Goal: Transaction & Acquisition: Purchase product/service

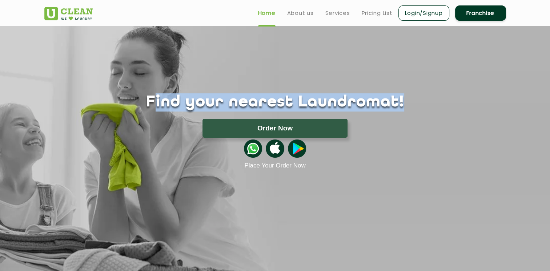
drag, startPoint x: 297, startPoint y: 101, endPoint x: 394, endPoint y: 103, distance: 97.8
click at [394, 103] on h1 "Find your nearest Laundromat!" at bounding box center [275, 102] width 473 height 18
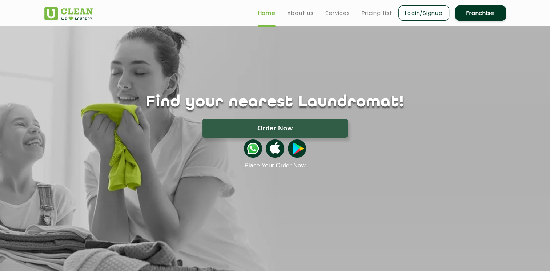
drag, startPoint x: 394, startPoint y: 103, endPoint x: 425, endPoint y: 164, distance: 68.8
click at [425, 164] on p "Place Your Order Now" at bounding box center [275, 165] width 473 height 7
click at [358, 146] on div at bounding box center [275, 149] width 473 height 22
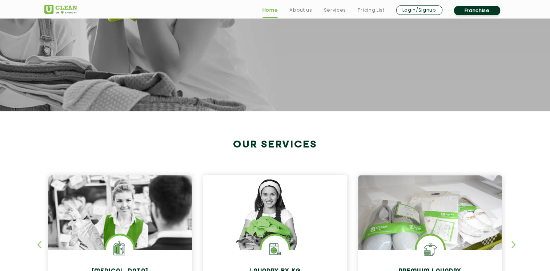
scroll to position [255, 0]
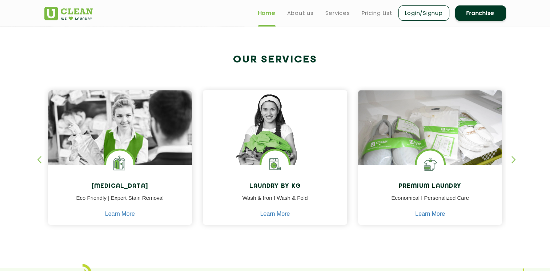
click at [40, 159] on div "button" at bounding box center [42, 166] width 11 height 20
click at [39, 159] on div "button" at bounding box center [42, 166] width 11 height 20
click at [512, 159] on div "button" at bounding box center [517, 166] width 11 height 20
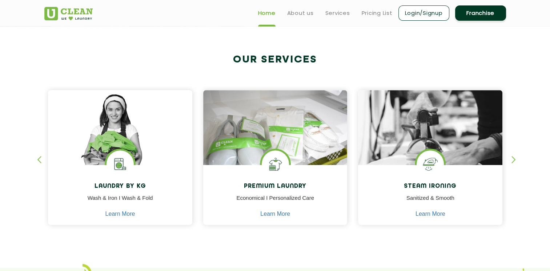
click at [512, 159] on div "button" at bounding box center [517, 166] width 11 height 20
click at [515, 159] on div "button" at bounding box center [517, 166] width 11 height 20
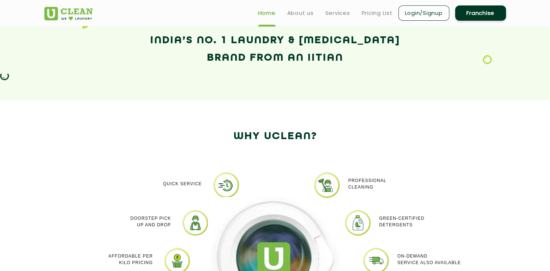
scroll to position [594, 0]
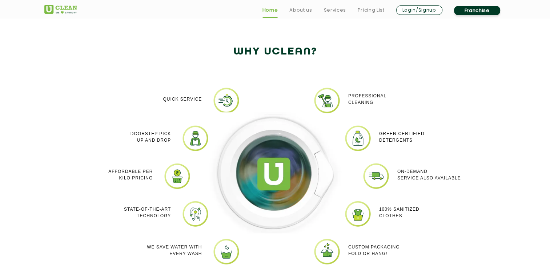
drag, startPoint x: 347, startPoint y: 95, endPoint x: 382, endPoint y: 104, distance: 36.0
click at [382, 104] on div "Professional cleaning" at bounding box center [395, 99] width 105 height 25
drag, startPoint x: 382, startPoint y: 104, endPoint x: 379, endPoint y: 114, distance: 10.6
click at [379, 114] on div "Professional cleaning Green-Certified Detergents On-demand service also availab…" at bounding box center [420, 181] width 145 height 189
drag, startPoint x: 159, startPoint y: 92, endPoint x: 201, endPoint y: 95, distance: 42.3
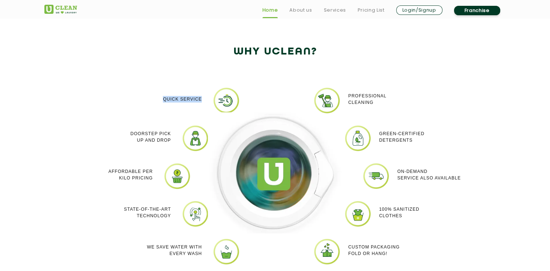
click at [201, 95] on div "Quick Service" at bounding box center [155, 99] width 94 height 25
drag, startPoint x: 121, startPoint y: 130, endPoint x: 172, endPoint y: 145, distance: 53.0
click at [172, 145] on div "Doorstep Pick up and Drop" at bounding box center [124, 137] width 105 height 25
drag, startPoint x: 129, startPoint y: 171, endPoint x: 152, endPoint y: 178, distance: 23.2
click at [152, 178] on div "Affordable per kilo pricing" at bounding box center [106, 175] width 94 height 25
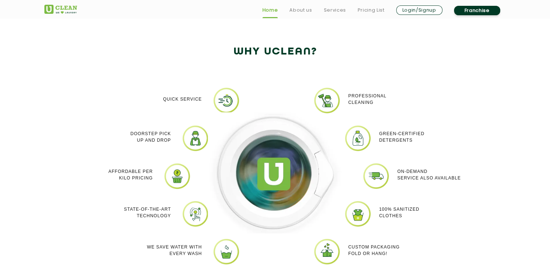
drag, startPoint x: 152, startPoint y: 178, endPoint x: 121, endPoint y: 191, distance: 33.0
click at [121, 191] on div "Quick Service Doorstep Pick up and Drop Affordable per kilo pricing State-of-th…" at bounding box center [129, 181] width 145 height 189
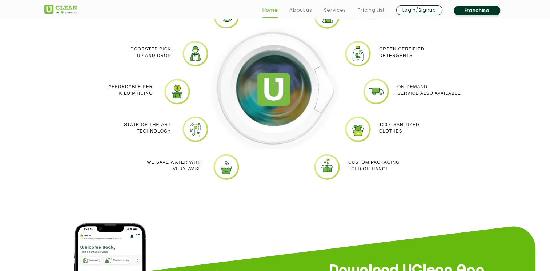
drag, startPoint x: 140, startPoint y: 89, endPoint x: 156, endPoint y: 99, distance: 18.8
click at [156, 99] on div "Affordable per kilo pricing" at bounding box center [105, 90] width 105 height 25
drag, startPoint x: 156, startPoint y: 99, endPoint x: 173, endPoint y: 137, distance: 42.5
click at [173, 137] on div "State-of-the-art Technology" at bounding box center [124, 128] width 105 height 25
drag, startPoint x: 173, startPoint y: 137, endPoint x: 201, endPoint y: 173, distance: 45.1
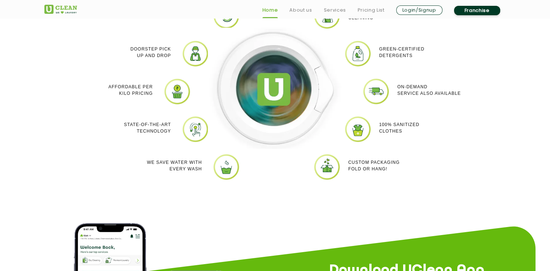
click at [201, 173] on div "We Save Water with every wash" at bounding box center [155, 165] width 94 height 25
click at [317, 200] on div "Quick Service Doorstep Pick up and Drop Affordable per kilo pricing State-of-th…" at bounding box center [275, 96] width 473 height 211
drag, startPoint x: 389, startPoint y: 169, endPoint x: 346, endPoint y: 159, distance: 44.0
click at [346, 159] on div "Custom packaging Fold or Hang!" at bounding box center [395, 165] width 105 height 25
drag, startPoint x: 346, startPoint y: 159, endPoint x: 436, endPoint y: 140, distance: 91.6
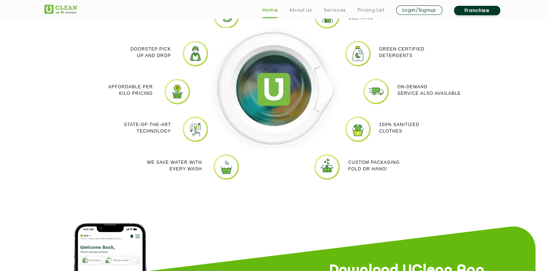
click at [435, 140] on div "100% Sanitized Clothes" at bounding box center [426, 128] width 94 height 25
drag, startPoint x: 422, startPoint y: 136, endPoint x: 365, endPoint y: 119, distance: 60.1
click at [365, 116] on div "100% Sanitized Clothes" at bounding box center [409, 116] width 140 height 0
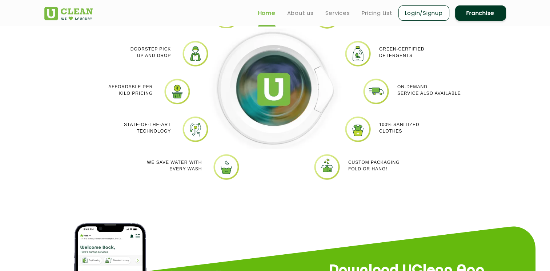
click at [232, 127] on img at bounding box center [275, 88] width 135 height 121
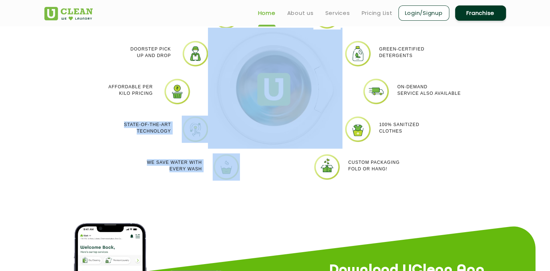
drag, startPoint x: 181, startPoint y: 128, endPoint x: 236, endPoint y: 128, distance: 55.3
click at [236, 128] on div "Quick Service Doorstep Pick up and Drop Affordable per kilo pricing State-of-th…" at bounding box center [275, 96] width 473 height 211
drag, startPoint x: 236, startPoint y: 128, endPoint x: 285, endPoint y: 194, distance: 82.4
click at [285, 194] on div "Quick Service Doorstep Pick up and Drop Affordable per kilo pricing State-of-th…" at bounding box center [275, 96] width 473 height 211
click at [256, 206] on section "Why Uclean? Quick Service Doorstep Pick up and Drop Affordable per kilo pricing…" at bounding box center [275, 80] width 550 height 299
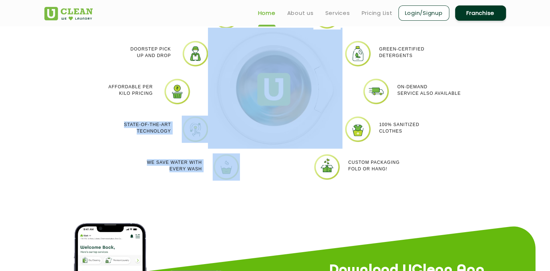
click at [256, 206] on section "Why Uclean? Quick Service Doorstep Pick up and Drop Affordable per kilo pricing…" at bounding box center [275, 80] width 550 height 299
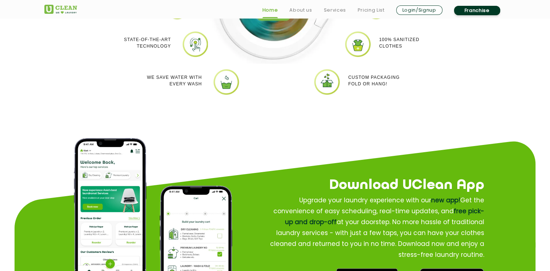
scroll to position [848, 0]
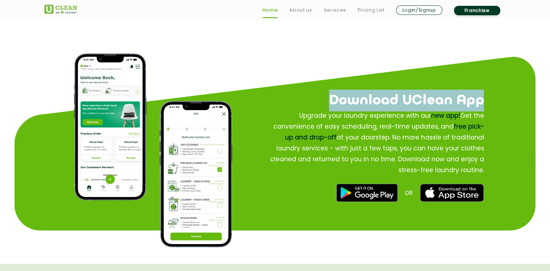
drag, startPoint x: 348, startPoint y: 97, endPoint x: 485, endPoint y: 168, distance: 154.3
click at [485, 168] on div "Download UClean App Upgrade your laundry experience with our new app! Get the c…" at bounding box center [374, 137] width 276 height 161
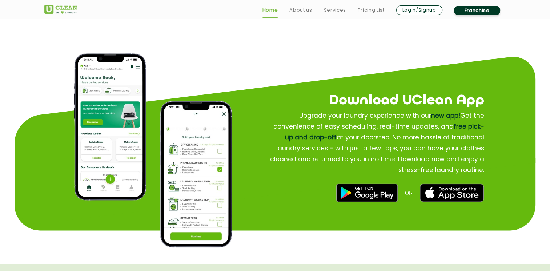
click at [294, 192] on div "OR" at bounding box center [362, 193] width 243 height 18
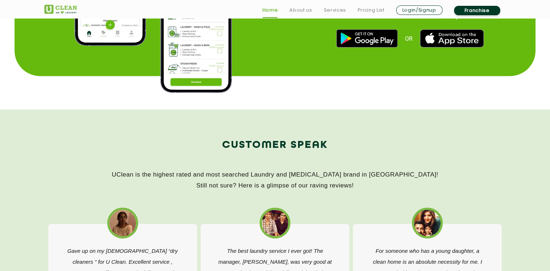
scroll to position [1018, 0]
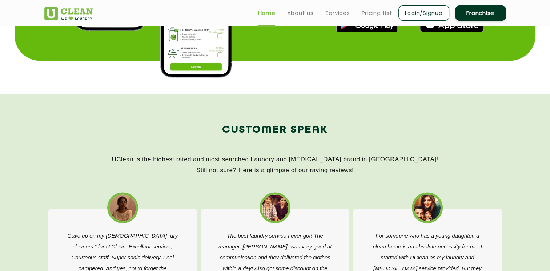
drag, startPoint x: 222, startPoint y: 130, endPoint x: 356, endPoint y: 172, distance: 139.8
click at [356, 172] on div "Customer Speak UClean is the highest rated and most searched Laundry and Dry-Cl…" at bounding box center [275, 148] width 462 height 55
drag, startPoint x: 356, startPoint y: 172, endPoint x: 357, endPoint y: 178, distance: 6.3
click at [357, 178] on div "Customer Speak UClean is the highest rated and most searched Laundry and Dry-Cl…" at bounding box center [275, 153] width 473 height 64
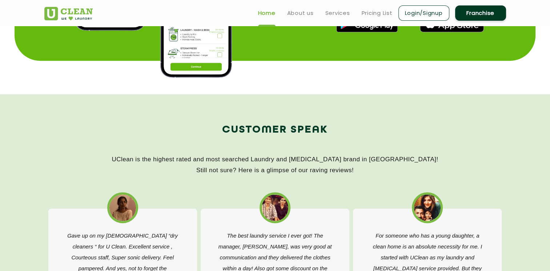
drag, startPoint x: 350, startPoint y: 171, endPoint x: 220, endPoint y: 124, distance: 137.5
click at [220, 124] on div "Customer Speak UClean is the highest rated and most searched Laundry and Dry-Cl…" at bounding box center [275, 148] width 462 height 55
drag, startPoint x: 220, startPoint y: 124, endPoint x: 173, endPoint y: 127, distance: 47.0
click at [173, 127] on h2 "Customer Speak" at bounding box center [275, 129] width 462 height 17
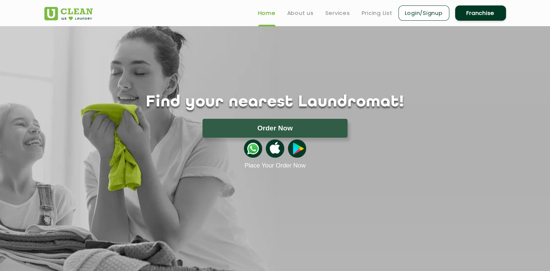
scroll to position [0, 0]
click at [422, 12] on link "Login/Signup" at bounding box center [423, 12] width 51 height 15
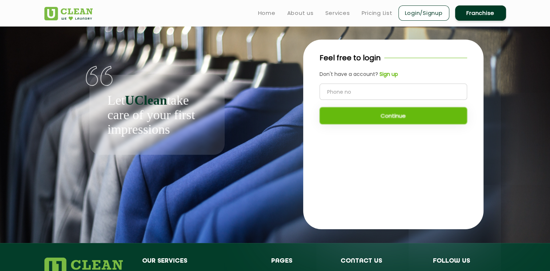
click at [345, 91] on input "tel" at bounding box center [394, 92] width 148 height 16
click at [388, 73] on b "Sign up" at bounding box center [389, 74] width 19 height 7
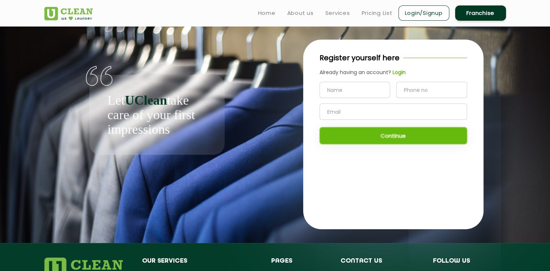
click at [401, 72] on b "Login" at bounding box center [399, 72] width 13 height 7
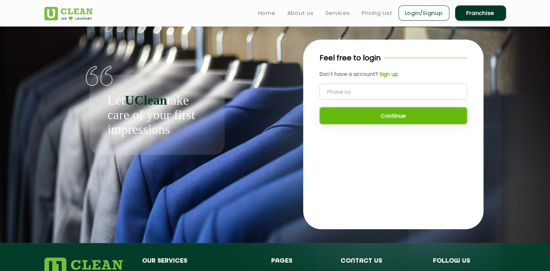
click at [357, 90] on input "tel" at bounding box center [394, 92] width 148 height 16
click at [352, 95] on input "tel" at bounding box center [394, 92] width 148 height 16
click at [354, 91] on input "996449331" at bounding box center [394, 92] width 148 height 16
type input "9964493341"
click at [360, 115] on button "Continue" at bounding box center [394, 115] width 148 height 17
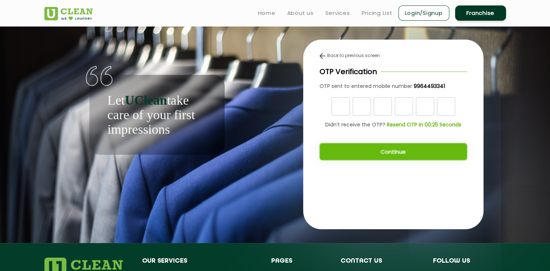
click at [342, 104] on input "text" at bounding box center [341, 106] width 18 height 18
type input "6"
type input "3"
type input "9"
type input "6"
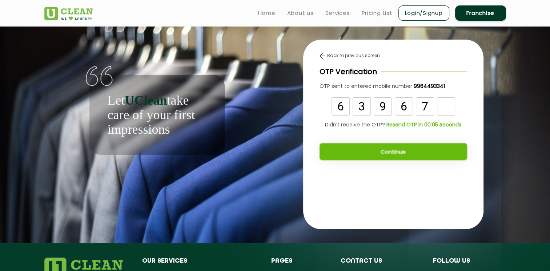
type input "7"
type input "0"
click at [404, 151] on button "Continue" at bounding box center [394, 151] width 148 height 17
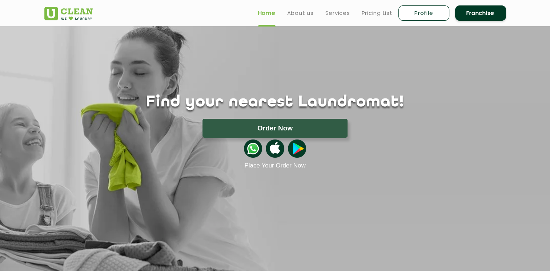
click at [415, 12] on link "Profile" at bounding box center [423, 12] width 51 height 15
select select
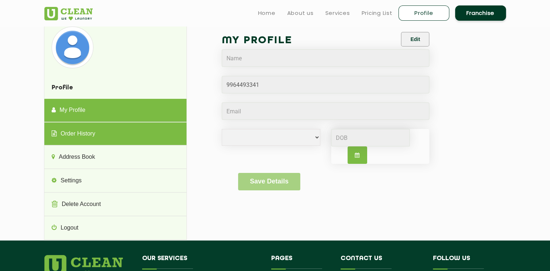
click at [77, 131] on link "Order History" at bounding box center [115, 134] width 142 height 23
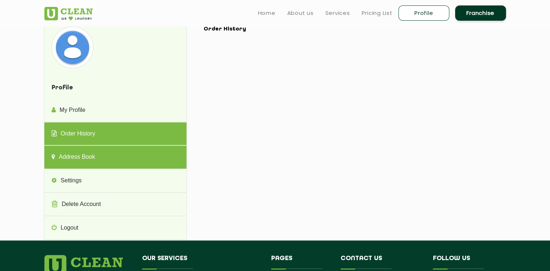
click at [89, 156] on link "Address Book" at bounding box center [115, 157] width 142 height 23
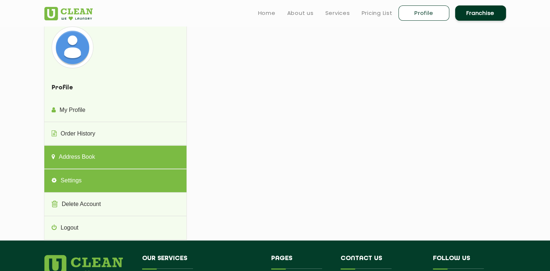
click at [90, 183] on link "Settings" at bounding box center [115, 180] width 142 height 23
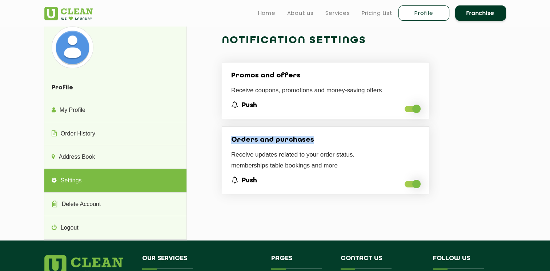
drag, startPoint x: 277, startPoint y: 140, endPoint x: 297, endPoint y: 139, distance: 20.0
click at [297, 139] on h4 "Orders and purchases" at bounding box center [325, 140] width 189 height 8
drag, startPoint x: 297, startPoint y: 139, endPoint x: 266, endPoint y: 184, distance: 54.9
click at [266, 184] on li "Orders and purchases Receive updates related to your order status, memberships …" at bounding box center [326, 161] width 208 height 68
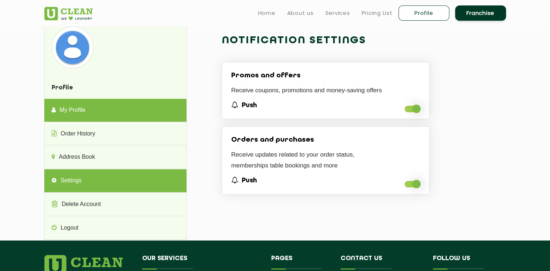
click at [100, 111] on link "My Profile" at bounding box center [115, 110] width 142 height 23
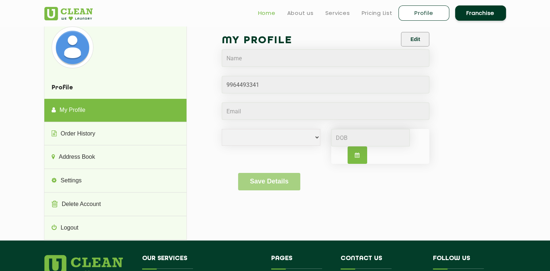
click at [265, 12] on link "Home" at bounding box center [266, 13] width 17 height 9
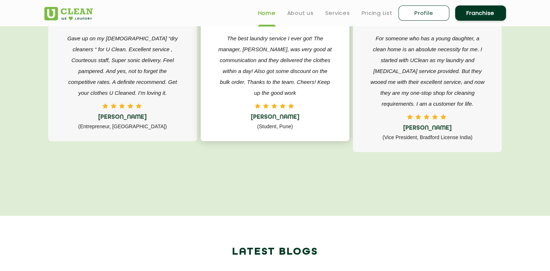
scroll to position [1187, 0]
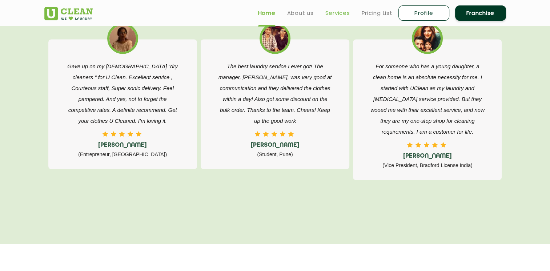
click at [337, 12] on link "Services" at bounding box center [337, 13] width 25 height 9
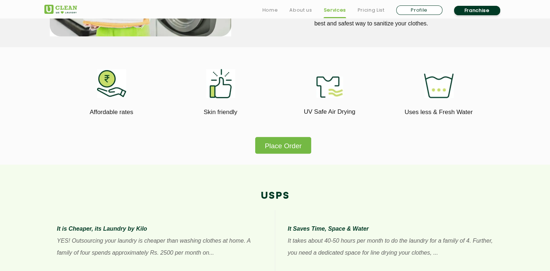
scroll to position [424, 0]
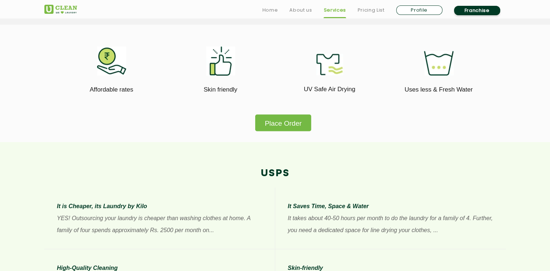
click at [290, 125] on button "Place Order" at bounding box center [283, 123] width 56 height 16
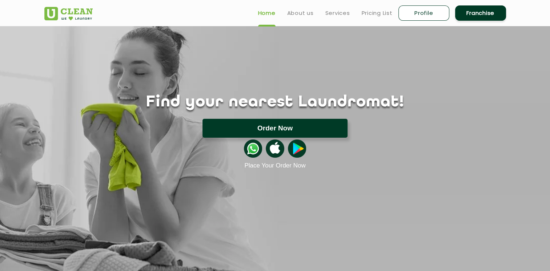
click at [308, 128] on button "Order Now" at bounding box center [275, 128] width 145 height 19
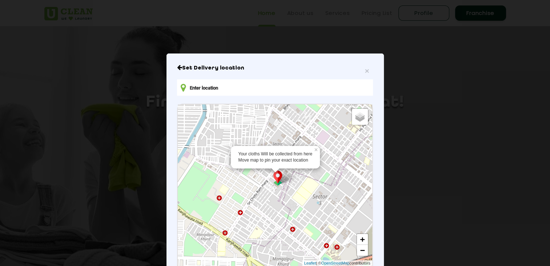
drag, startPoint x: 277, startPoint y: 159, endPoint x: 286, endPoint y: 158, distance: 9.2
click at [277, 159] on div "Your cloths Will be collected from here Move map to pin your exact location" at bounding box center [275, 157] width 75 height 12
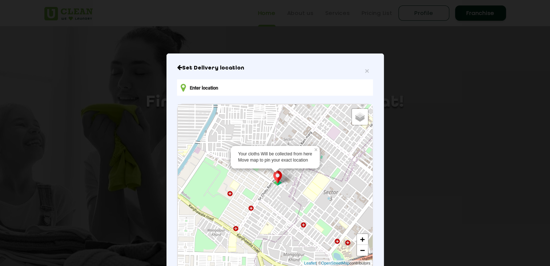
drag, startPoint x: 297, startPoint y: 187, endPoint x: 309, endPoint y: 182, distance: 13.0
click at [309, 182] on div "Your cloths Will be collected from here Move map to pin your exact location × D…" at bounding box center [275, 185] width 194 height 162
click at [269, 113] on p "Confirm Location" at bounding box center [274, 114] width 41 height 5
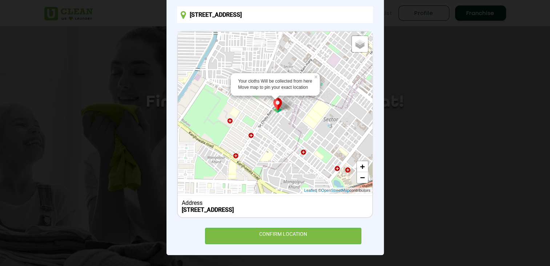
scroll to position [73, 0]
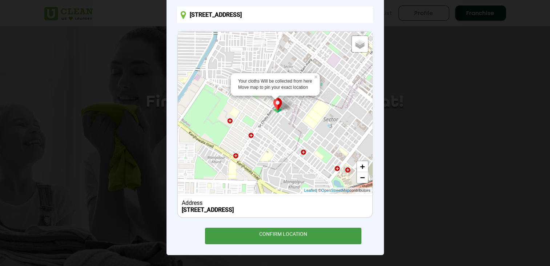
click at [285, 235] on div "CONFIRM LOCATION" at bounding box center [283, 236] width 157 height 16
click at [267, 233] on div "CONFIRM LOCATION" at bounding box center [283, 236] width 157 height 16
click at [269, 232] on div "CONFIRM LOCATION" at bounding box center [283, 236] width 157 height 16
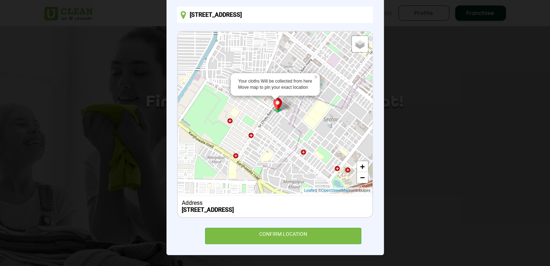
click at [208, 15] on input "72, Pocket 24, Sector 3, Rohini, New Delhi, Delhi, 110085, India" at bounding box center [275, 15] width 196 height 16
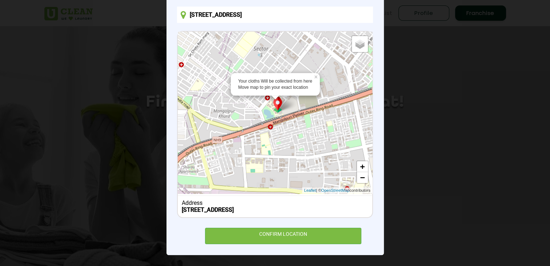
drag, startPoint x: 277, startPoint y: 142, endPoint x: 207, endPoint y: 71, distance: 100.3
click at [207, 71] on div "Your cloths Will be collected from here Move map to pin your exact location × D…" at bounding box center [275, 113] width 194 height 162
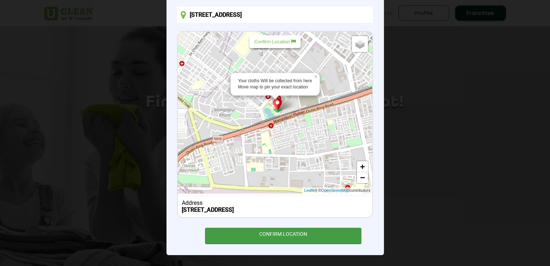
click at [284, 233] on div "CONFIRM LOCATION" at bounding box center [283, 236] width 157 height 16
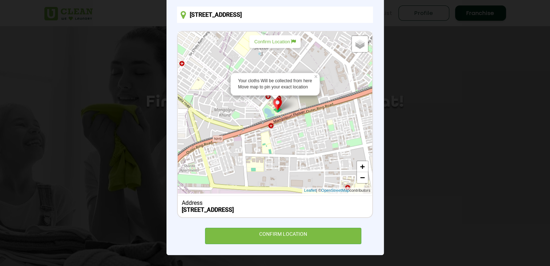
click at [271, 44] on p "Confirm Location" at bounding box center [274, 41] width 41 height 5
type input "Rohini, Institutional Area, Rohini, New Delhi, Delhi, 110085, India"
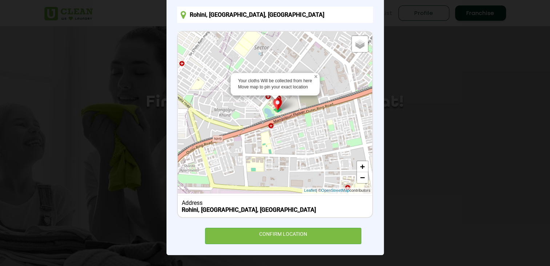
click at [313, 76] on link "×" at bounding box center [316, 75] width 7 height 5
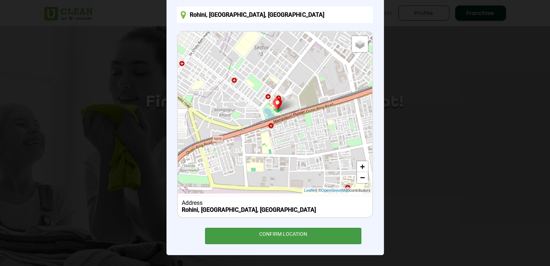
click at [288, 230] on div "CONFIRM LOCATION" at bounding box center [283, 236] width 157 height 16
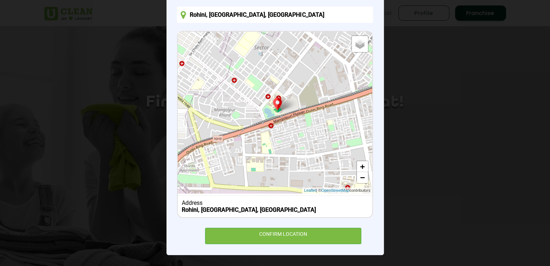
click at [269, 127] on div "Default Satellite + − Leaflet | © OpenStreetMap contributors" at bounding box center [275, 113] width 194 height 162
click at [357, 46] on div "Satellite" at bounding box center [353, 50] width 21 height 8
click at [348, 48] on input "Satellite" at bounding box center [345, 50] width 5 height 5
radio input "true"
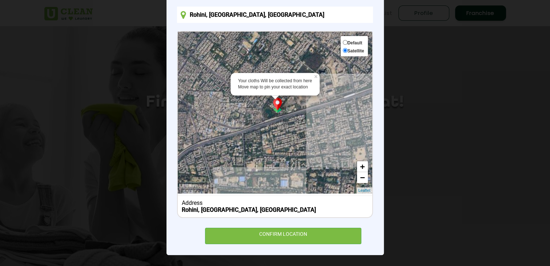
click at [357, 46] on div "Satellite" at bounding box center [353, 50] width 21 height 8
click at [348, 48] on input "Satellite" at bounding box center [345, 50] width 5 height 5
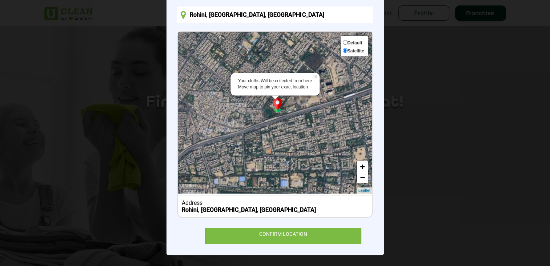
click at [356, 43] on span "Default" at bounding box center [355, 42] width 15 height 5
click at [348, 43] on input "Default" at bounding box center [345, 42] width 5 height 5
radio input "true"
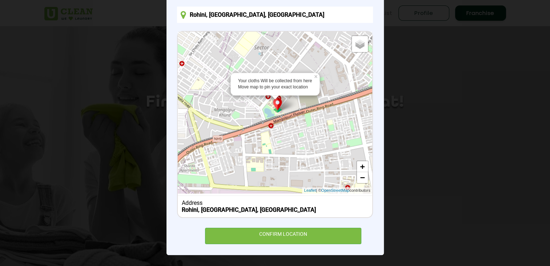
click at [301, 13] on input "Rohini, Institutional Area, Rohini, New Delhi, Delhi, 110085, India" at bounding box center [275, 15] width 196 height 16
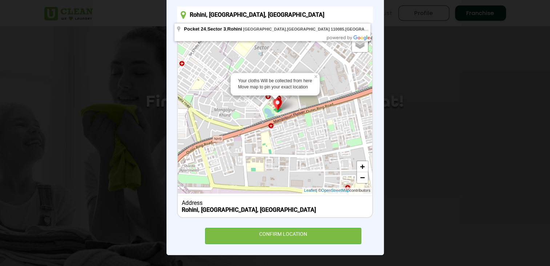
click at [301, 13] on input "Rohini, Institutional Area, Rohini, New Delhi, Delhi, 110085, India" at bounding box center [275, 15] width 196 height 16
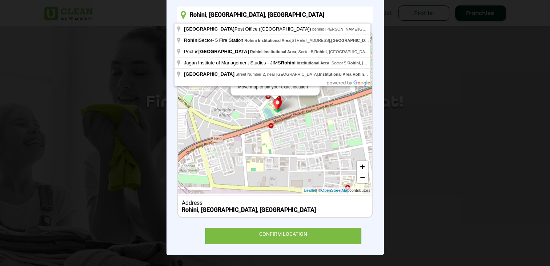
click at [301, 13] on input "Rohini, Institutional Area, Rohini, New Delhi, Delhi, 110085, India" at bounding box center [275, 15] width 196 height 16
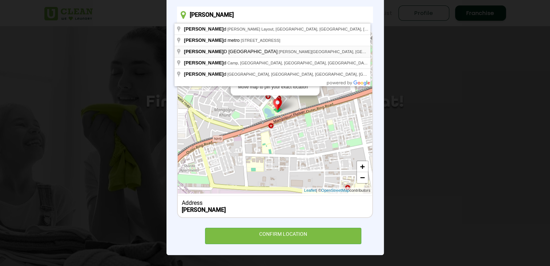
type input "MG ROAD METRO STATION, Mahatma Gandhi Road, Shivaji Nagar, Bengaluru, Karnataka…"
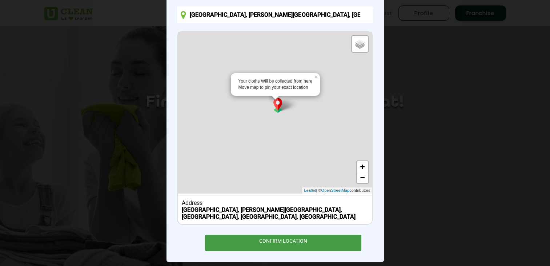
click at [273, 239] on div "CONFIRM LOCATION" at bounding box center [283, 243] width 157 height 16
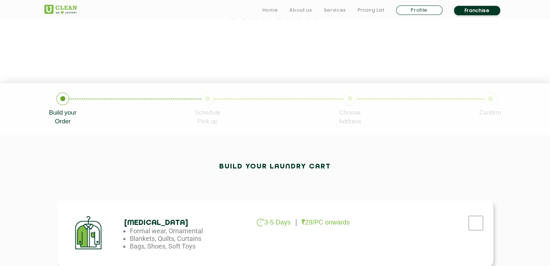
scroll to position [169, 0]
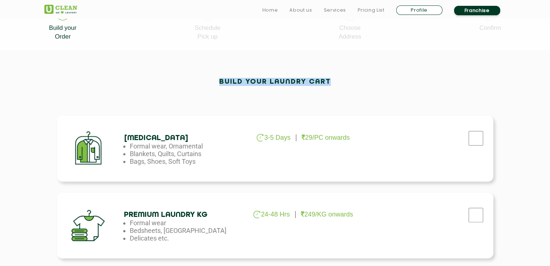
drag, startPoint x: 216, startPoint y: 81, endPoint x: 350, endPoint y: 80, distance: 134.5
click at [350, 80] on div "Build your laundry cart" at bounding box center [275, 86] width 462 height 16
drag, startPoint x: 350, startPoint y: 80, endPoint x: 307, endPoint y: 104, distance: 49.3
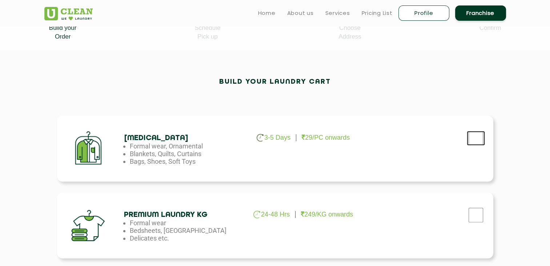
click at [474, 135] on input "checkbox" at bounding box center [476, 138] width 18 height 15
checkbox input "true"
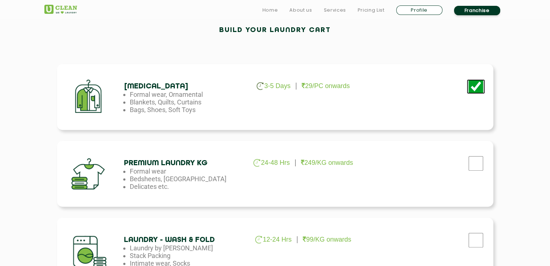
scroll to position [255, 0]
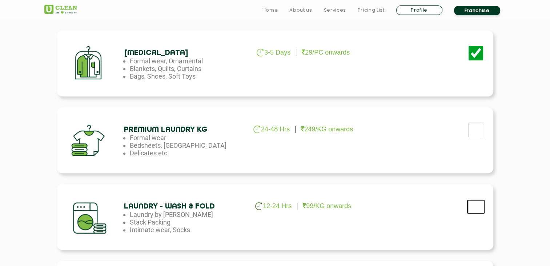
click at [475, 205] on input "checkbox" at bounding box center [476, 206] width 18 height 15
checkbox input "true"
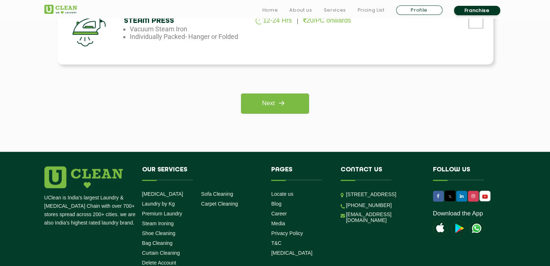
scroll to position [594, 0]
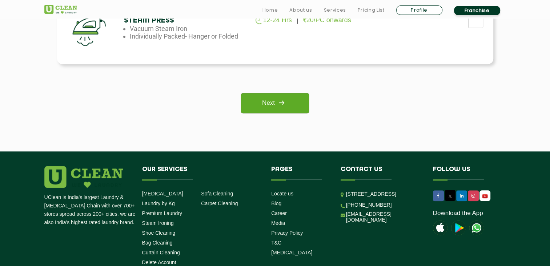
click at [279, 103] on img at bounding box center [281, 102] width 13 height 13
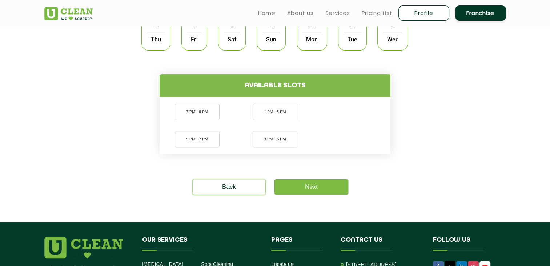
scroll to position [169, 0]
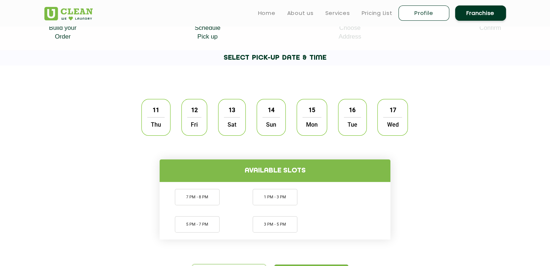
click at [392, 112] on span "17" at bounding box center [393, 110] width 14 height 14
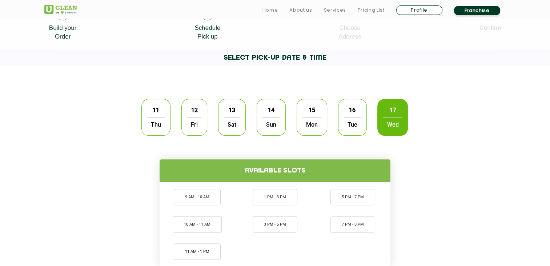
scroll to position [255, 0]
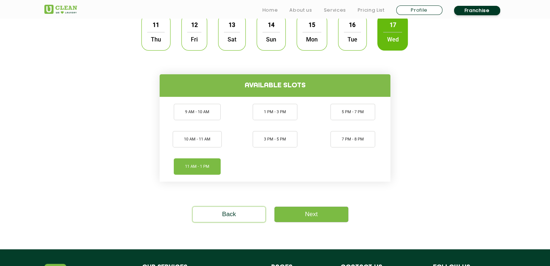
click at [211, 165] on li "11 AM - 1 PM" at bounding box center [197, 166] width 47 height 16
click at [300, 212] on link "Next" at bounding box center [312, 214] width 74 height 15
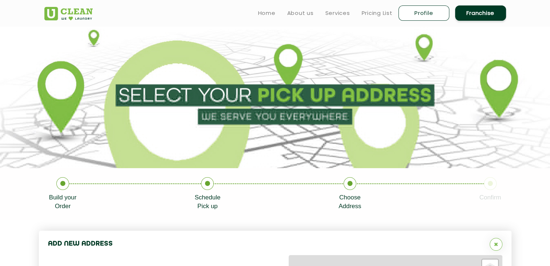
type input "Save"
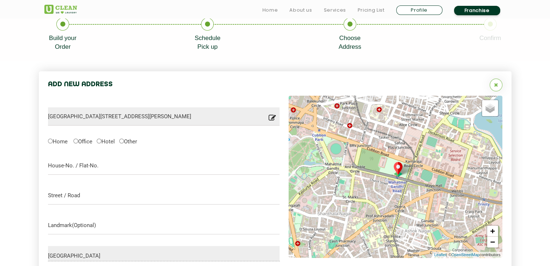
scroll to position [231, 0]
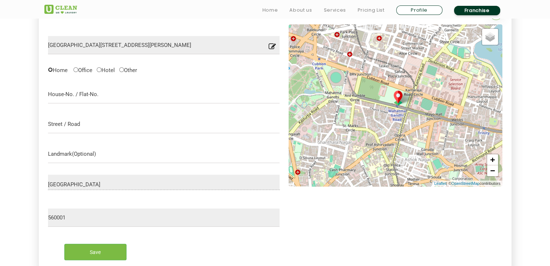
click at [51, 69] on input "Home" at bounding box center [50, 69] width 5 height 5
radio input "true"
click at [71, 97] on input "text" at bounding box center [164, 94] width 232 height 18
click at [76, 126] on input "text" at bounding box center [164, 124] width 232 height 18
click at [56, 175] on div "Bengaluru City" at bounding box center [164, 182] width 232 height 15
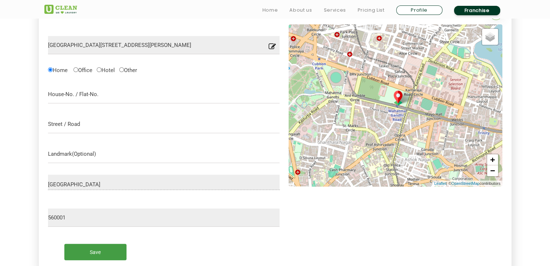
click at [96, 257] on input "Save" at bounding box center [95, 252] width 62 height 16
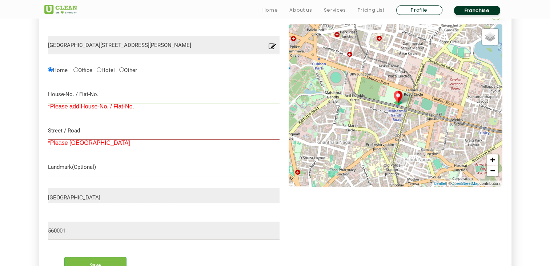
click at [94, 95] on input "text" at bounding box center [164, 94] width 232 height 18
type input "12"
click at [87, 133] on input "text" at bounding box center [164, 130] width 232 height 18
type input "Kushmetha"
click at [89, 257] on input "Save" at bounding box center [95, 265] width 62 height 16
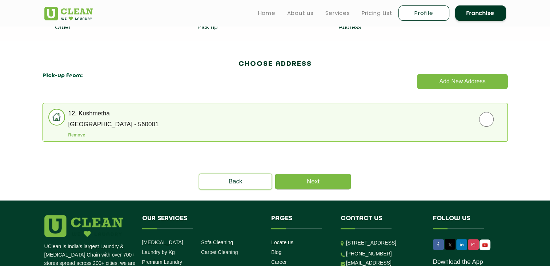
scroll to position [145, 0]
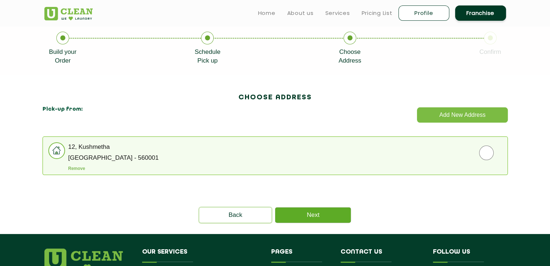
click at [313, 212] on link "Next" at bounding box center [313, 214] width 76 height 15
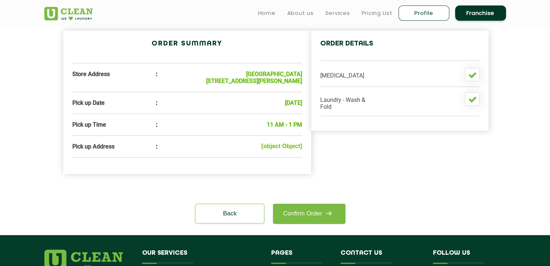
scroll to position [169, 0]
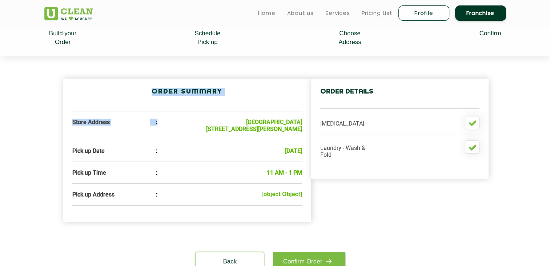
drag, startPoint x: 215, startPoint y: 121, endPoint x: 304, endPoint y: 136, distance: 90.3
click at [304, 136] on div "Order Summary Store Address : Metro Station Mg Road, Mahatma Gandhi Rd, Shivaji…" at bounding box center [187, 150] width 248 height 143
drag, startPoint x: 304, startPoint y: 136, endPoint x: 291, endPoint y: 135, distance: 13.2
click at [291, 132] on b "Metro Station Mg Road, Mahatma Gandhi Rd, Shivaji Nagar, Bengaluru, Karnataka 5…" at bounding box center [254, 126] width 96 height 14
drag, startPoint x: 215, startPoint y: 122, endPoint x: 303, endPoint y: 136, distance: 88.8
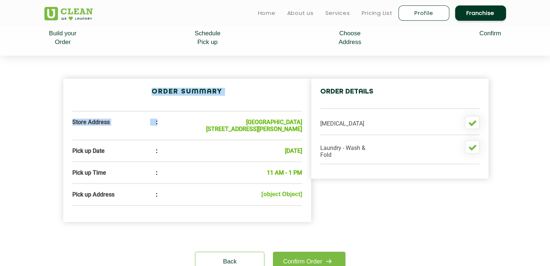
click at [303, 136] on div "Order Summary Store Address : Metro Station Mg Road, Mahatma Gandhi Rd, Shivaji…" at bounding box center [187, 150] width 248 height 143
drag, startPoint x: 303, startPoint y: 136, endPoint x: 280, endPoint y: 155, distance: 29.8
click at [285, 154] on b "17-09-2025" at bounding box center [293, 150] width 17 height 7
drag, startPoint x: 252, startPoint y: 155, endPoint x: 288, endPoint y: 155, distance: 35.6
click at [288, 154] on ul "Pick up Date : 17-09-2025" at bounding box center [187, 150] width 230 height 7
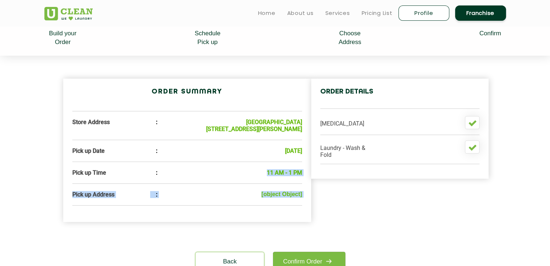
drag, startPoint x: 288, startPoint y: 155, endPoint x: 321, endPoint y: 176, distance: 39.0
click at [321, 176] on div "Order Summary Store Address : Metro Station Mg Road, Mahatma Gandhi Rd, Shivaji…" at bounding box center [275, 150] width 462 height 167
drag, startPoint x: 321, startPoint y: 176, endPoint x: 342, endPoint y: 196, distance: 29.1
click at [341, 196] on div "Order Summary Store Address : Metro Station Mg Road, Mahatma Gandhi Rd, Shivaji…" at bounding box center [275, 150] width 462 height 167
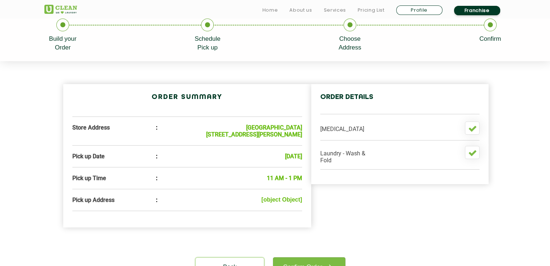
scroll to position [339, 0]
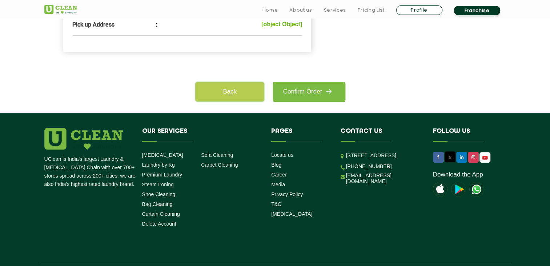
click at [239, 98] on link "Back" at bounding box center [230, 91] width 68 height 19
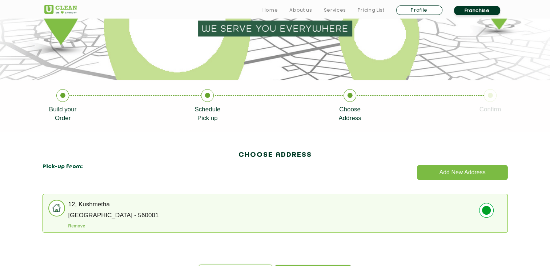
scroll to position [169, 0]
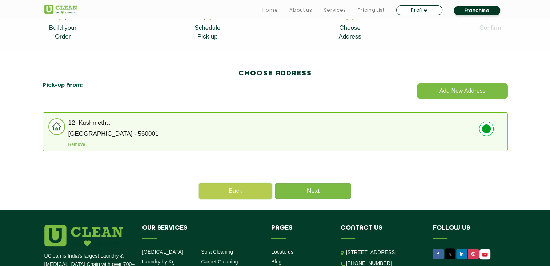
click at [235, 187] on link "Back" at bounding box center [235, 190] width 73 height 15
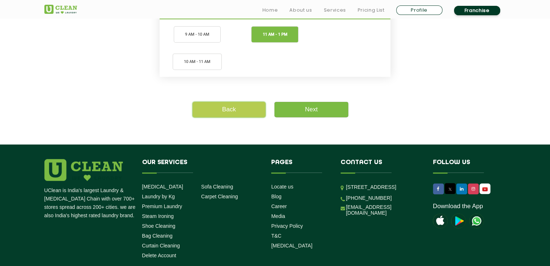
scroll to position [339, 0]
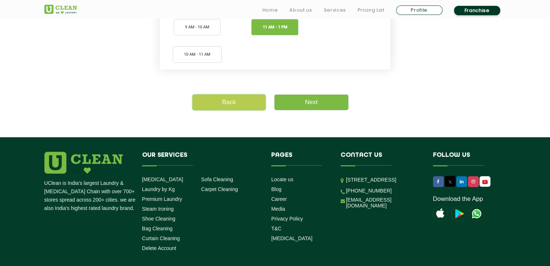
click at [230, 100] on link "Back" at bounding box center [229, 102] width 73 height 15
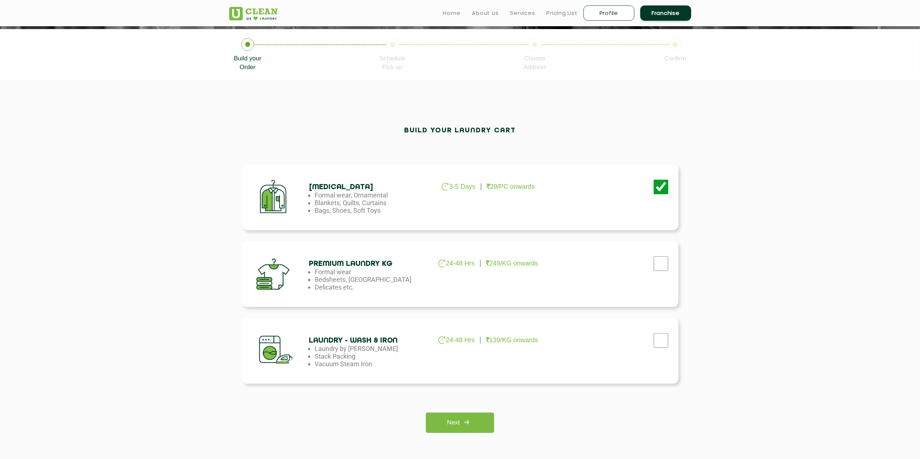
scroll to position [139, 0]
click at [457, 271] on link "Next" at bounding box center [460, 423] width 68 height 20
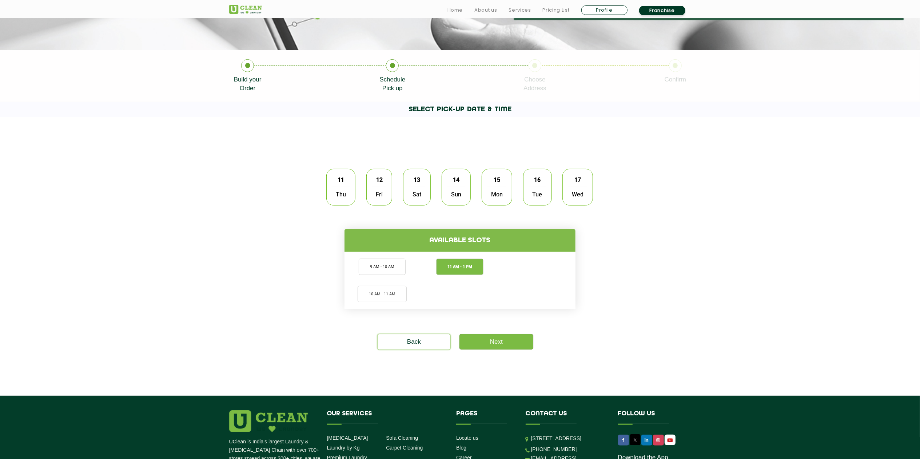
scroll to position [122, 0]
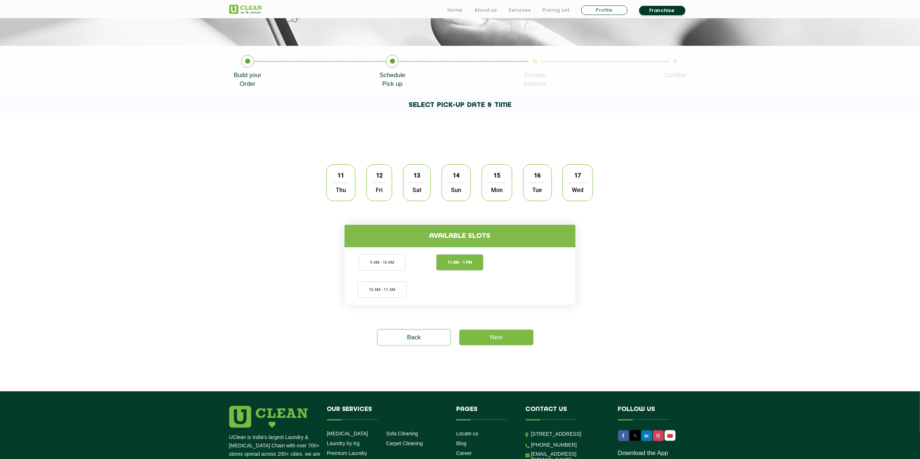
click at [534, 180] on span "16" at bounding box center [537, 175] width 14 height 14
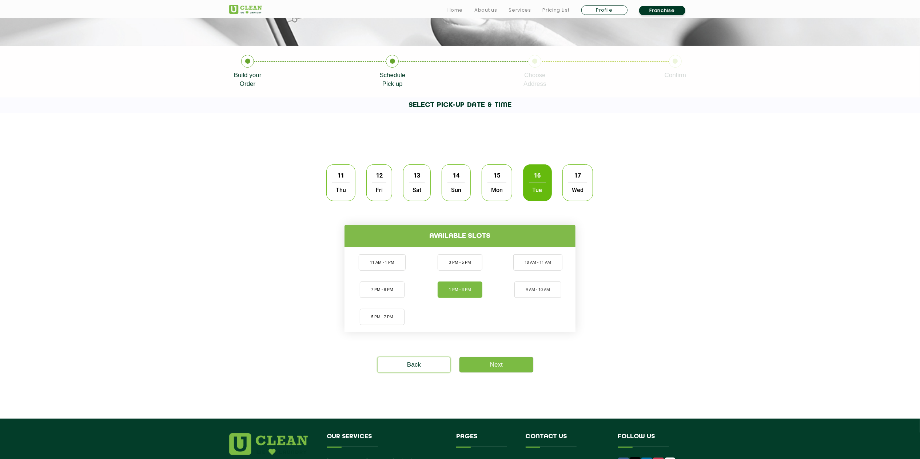
click at [463, 271] on li "1 PM - 3 PM" at bounding box center [459, 289] width 45 height 16
click at [518, 271] on link "Next" at bounding box center [496, 364] width 74 height 15
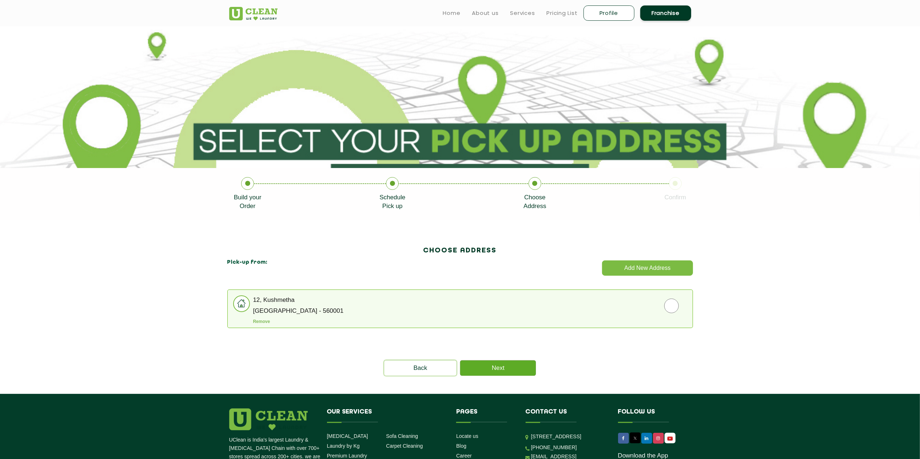
click at [500, 271] on link "Next" at bounding box center [498, 367] width 76 height 15
click at [489, 271] on link "Next" at bounding box center [498, 367] width 76 height 15
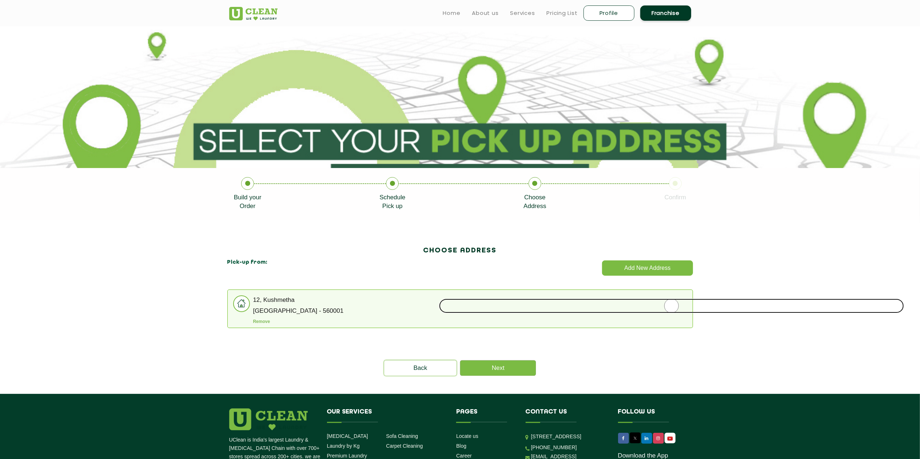
click at [550, 271] on input "radio" at bounding box center [671, 306] width 465 height 15
radio input "true"
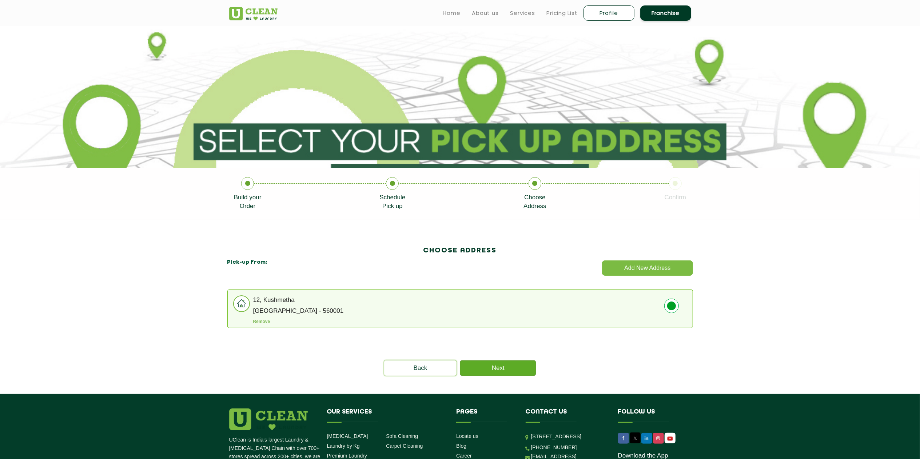
click at [481, 271] on link "Next" at bounding box center [498, 367] width 76 height 15
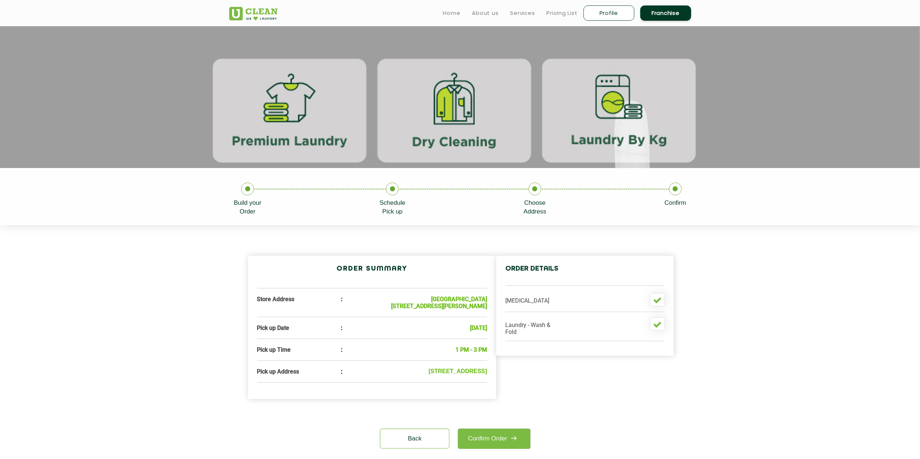
scroll to position [113, 0]
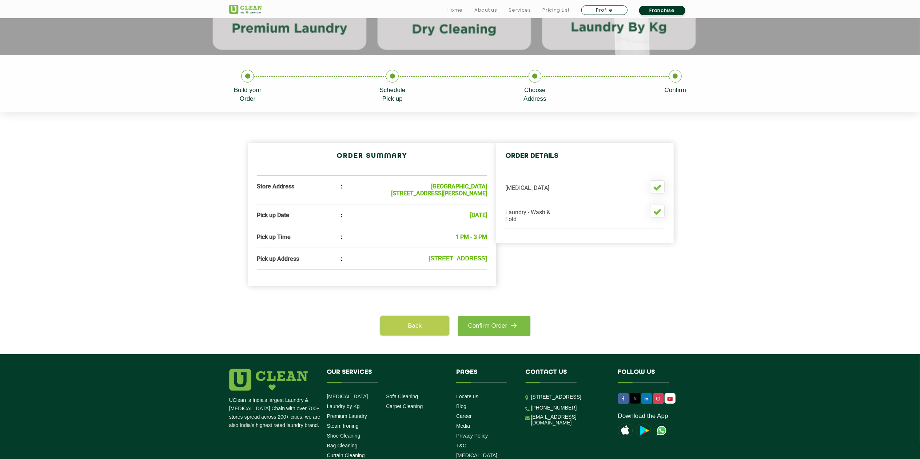
click at [425, 271] on link "Back" at bounding box center [414, 325] width 68 height 19
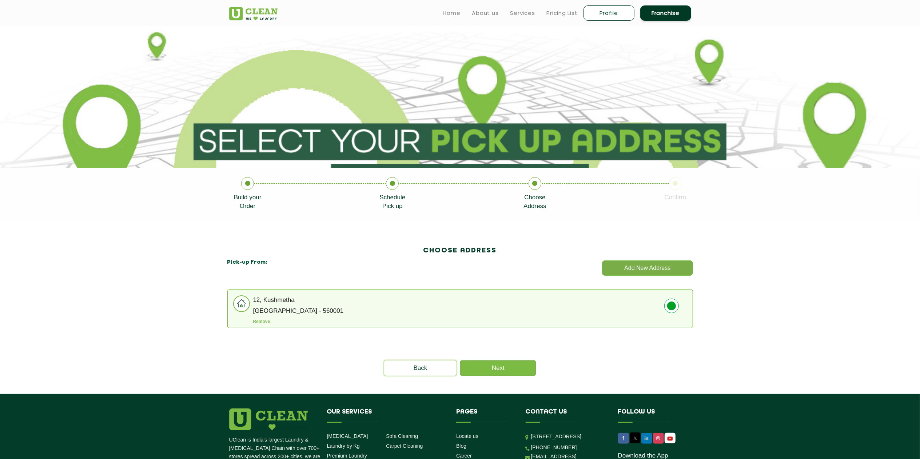
click at [550, 267] on button "Add New Address" at bounding box center [647, 267] width 91 height 15
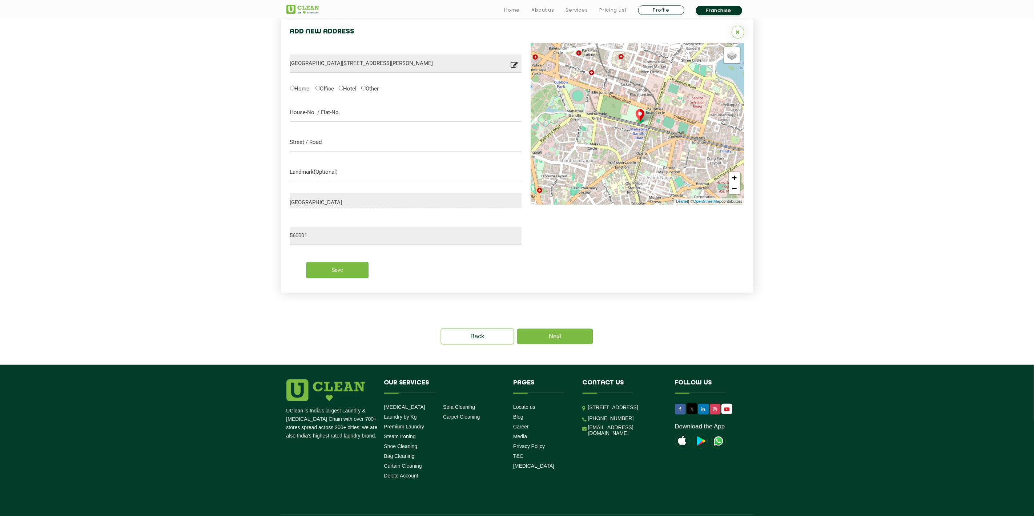
scroll to position [344, 0]
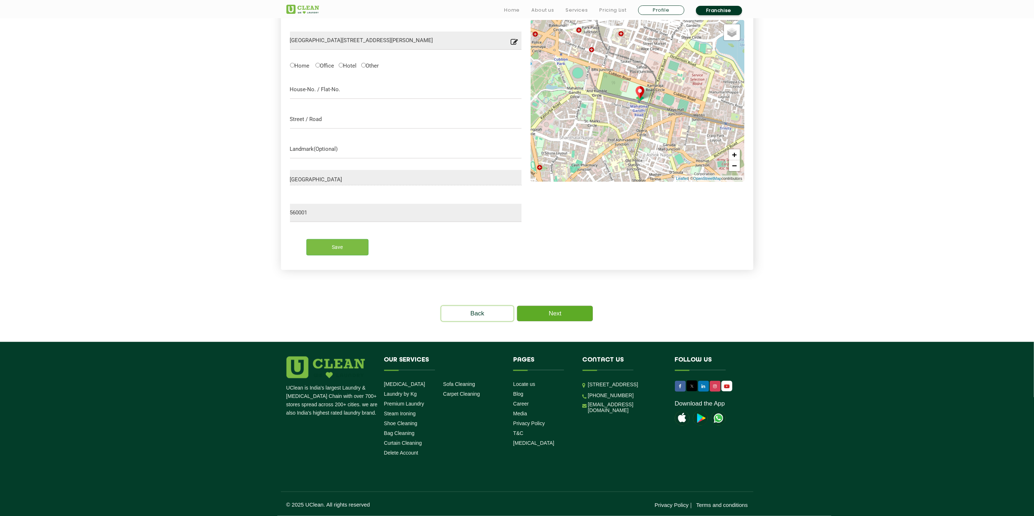
click at [550, 271] on link "Next" at bounding box center [555, 313] width 76 height 15
type input "Save"
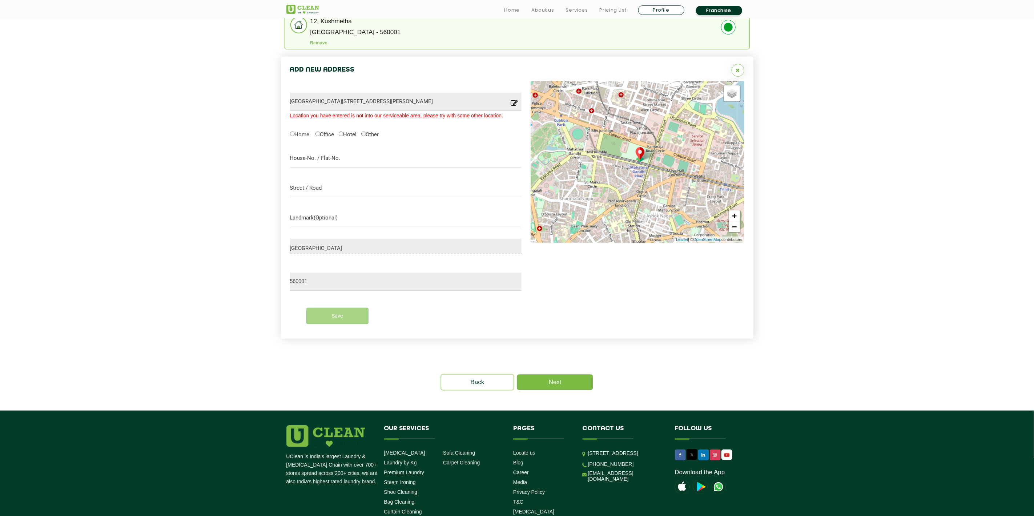
scroll to position [216, 0]
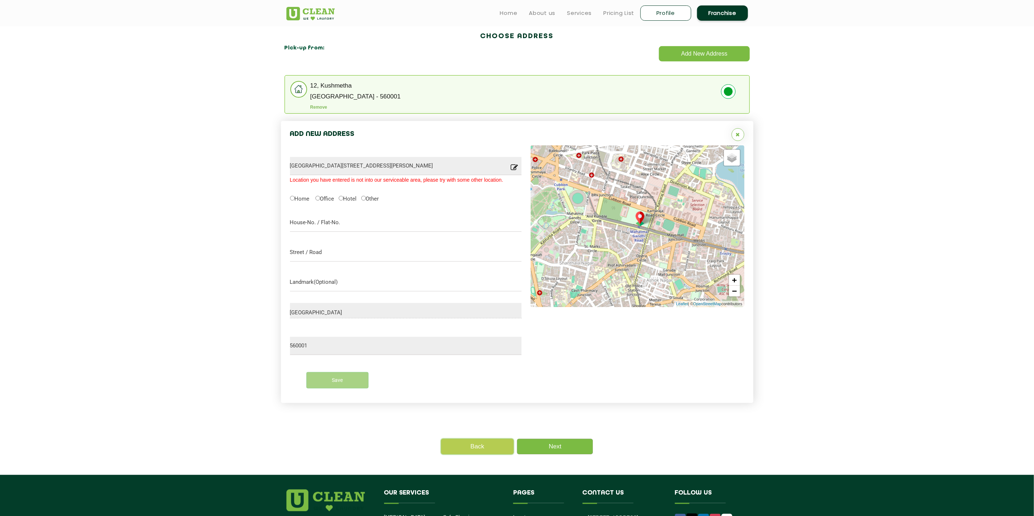
click at [469, 271] on link "Back" at bounding box center [477, 446] width 73 height 15
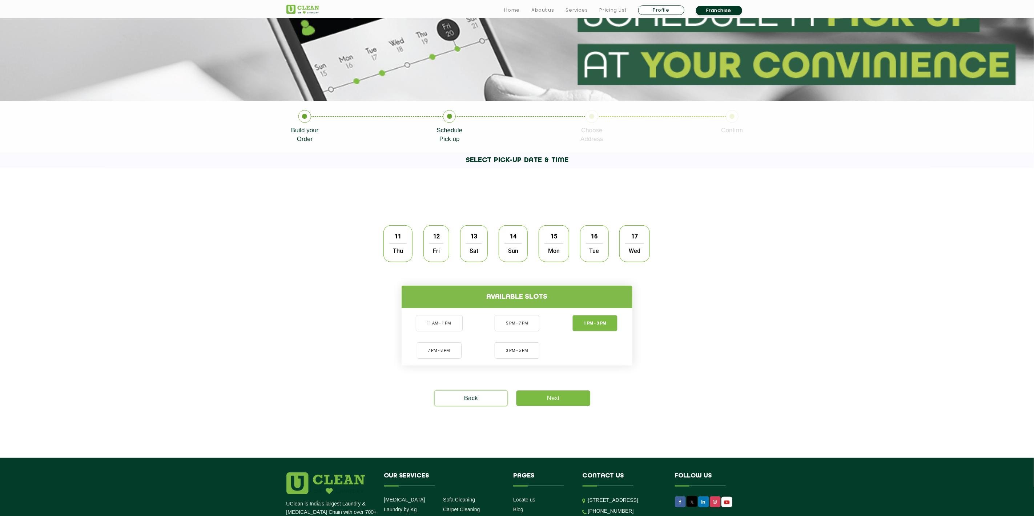
scroll to position [186, 0]
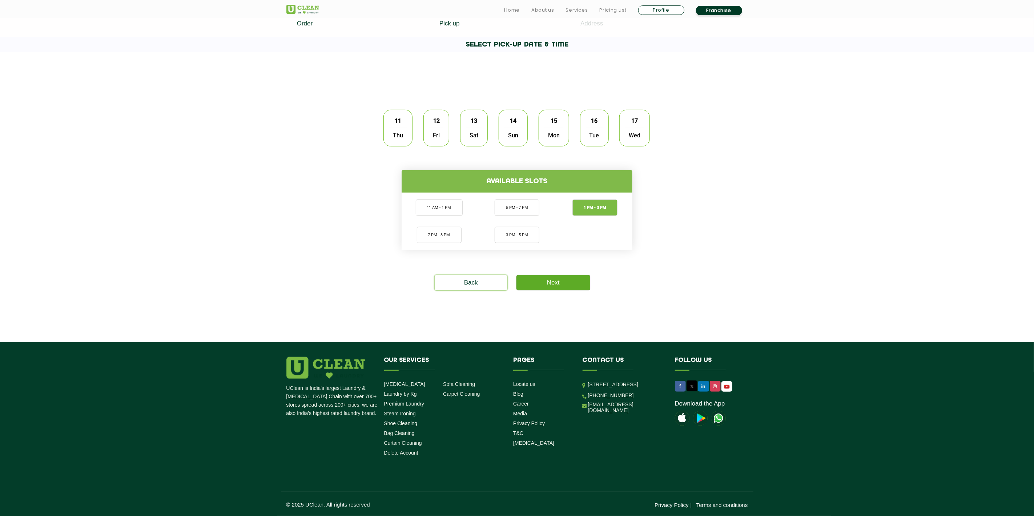
click at [550, 271] on link "Next" at bounding box center [554, 282] width 74 height 15
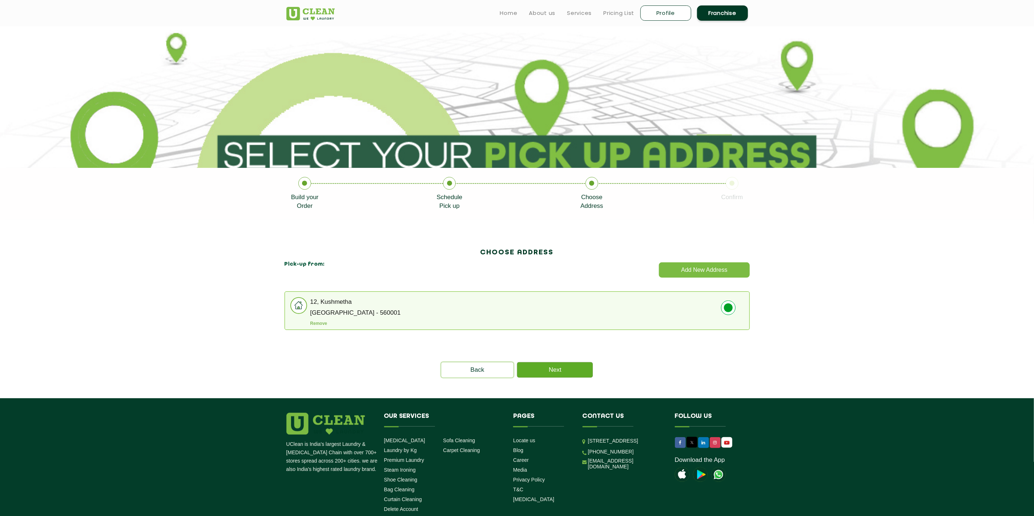
click at [550, 271] on link "Next" at bounding box center [555, 369] width 76 height 15
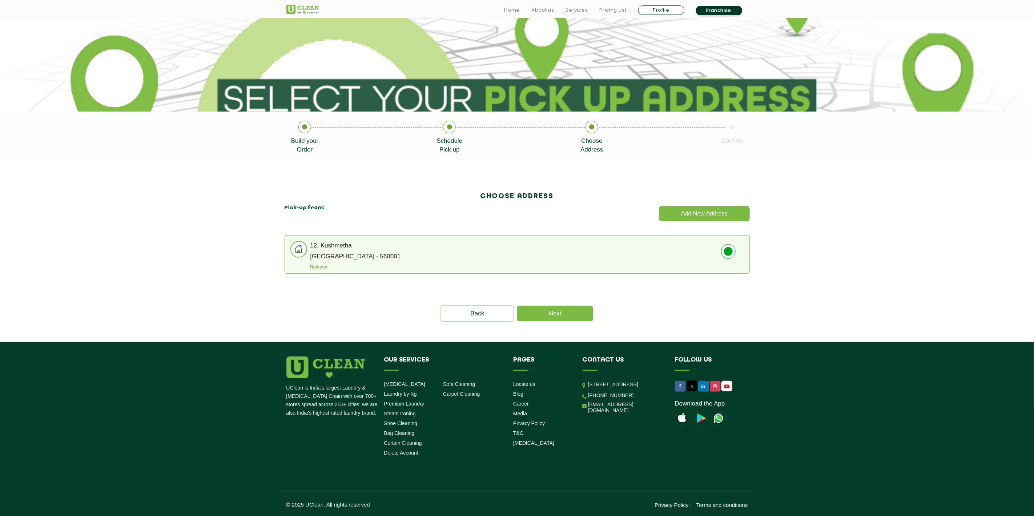
scroll to position [58, 0]
click at [550, 271] on link "Next" at bounding box center [555, 313] width 76 height 15
click at [550, 239] on li "12, Kushmetha Bengaluru - 560001 Remove" at bounding box center [517, 254] width 465 height 39
click at [550, 271] on link "Next" at bounding box center [555, 313] width 76 height 15
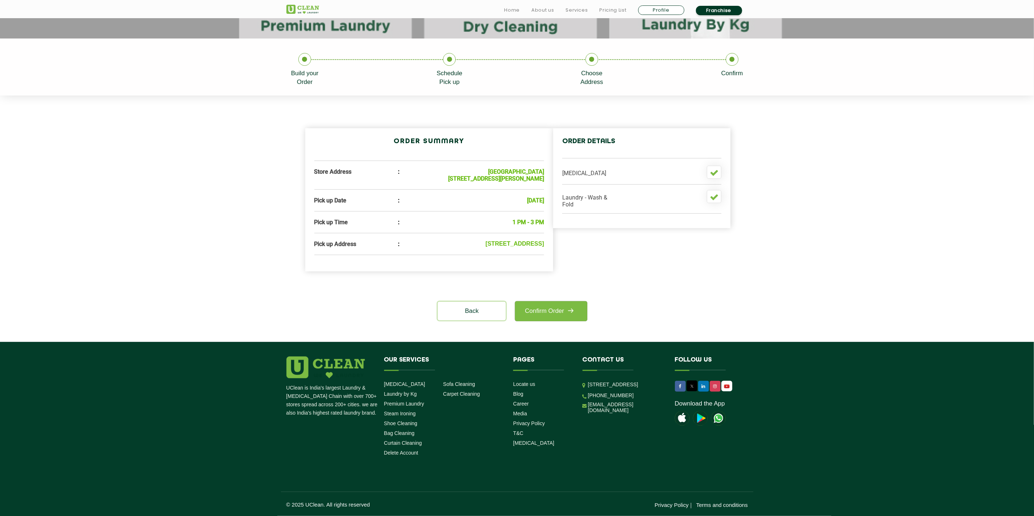
scroll to position [140, 0]
click at [550, 271] on link "Confirm Order" at bounding box center [551, 311] width 72 height 20
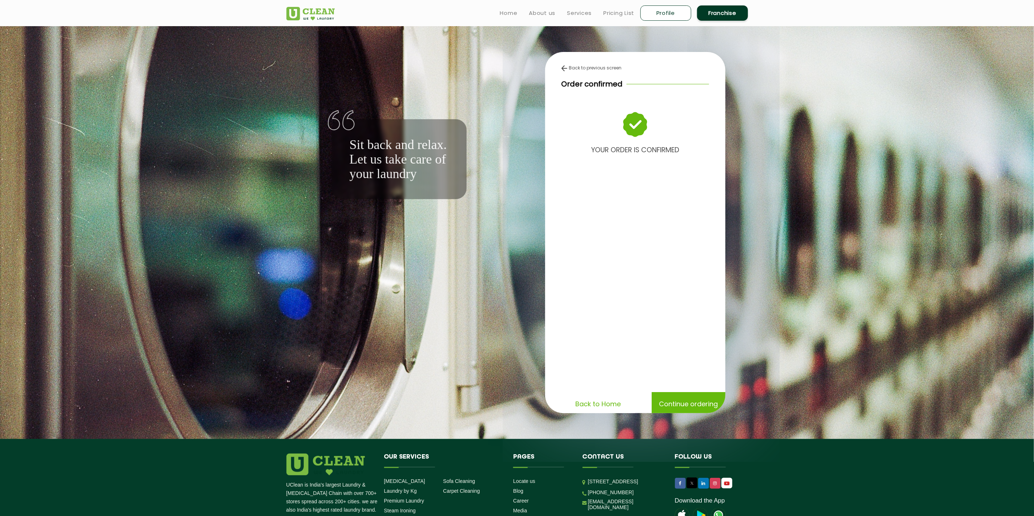
click at [550, 271] on p "Continue ordering" at bounding box center [688, 404] width 59 height 13
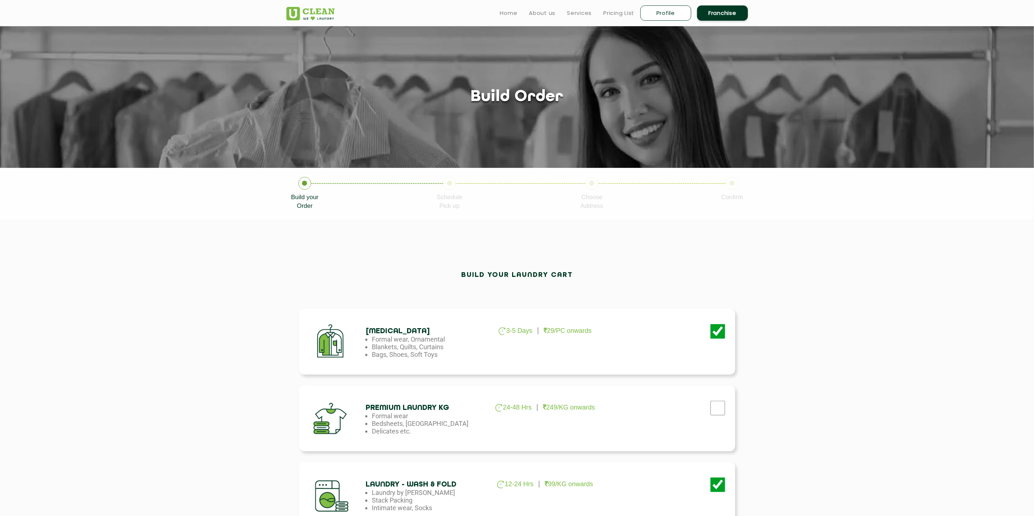
click at [550, 11] on link "Profile" at bounding box center [666, 12] width 51 height 15
select select
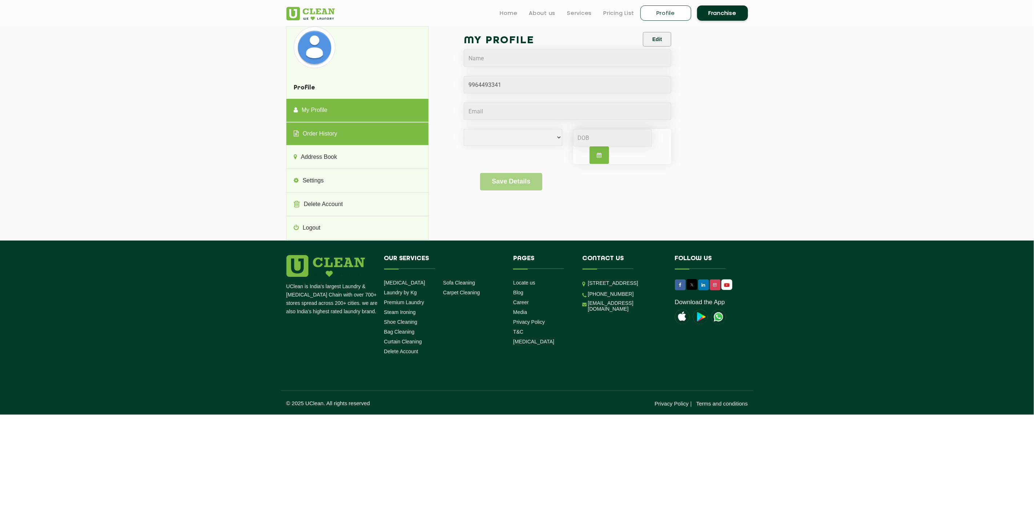
click at [322, 132] on link "Order History" at bounding box center [358, 134] width 142 height 23
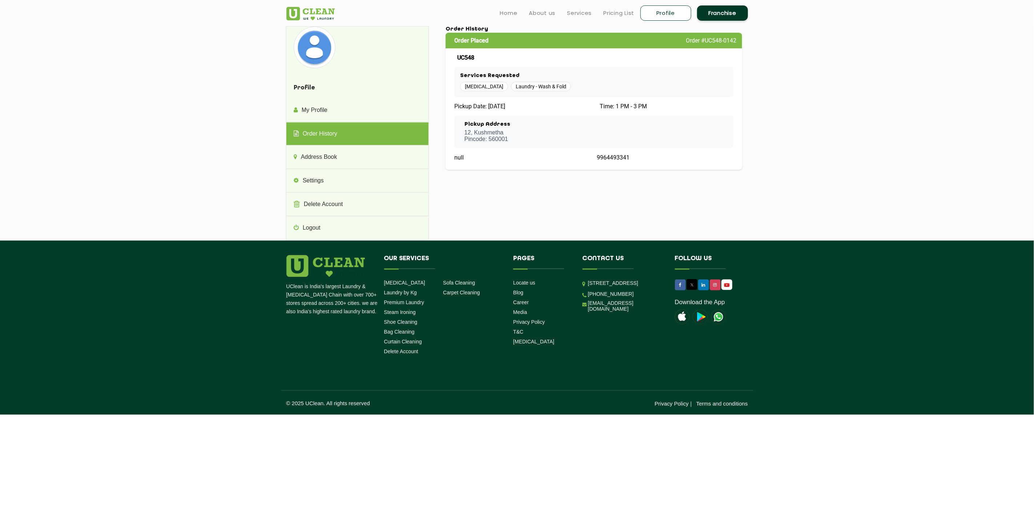
click at [550, 135] on div "Pickup Address 12, Kushmetha Pincode: 560001" at bounding box center [594, 131] width 268 height 21
drag, startPoint x: 456, startPoint y: 158, endPoint x: 567, endPoint y: 159, distance: 111.3
click at [550, 159] on div "null" at bounding box center [522, 157] width 137 height 7
drag, startPoint x: 567, startPoint y: 159, endPoint x: 640, endPoint y: 157, distance: 73.1
click at [550, 157] on div "9964493341" at bounding box center [665, 157] width 137 height 7
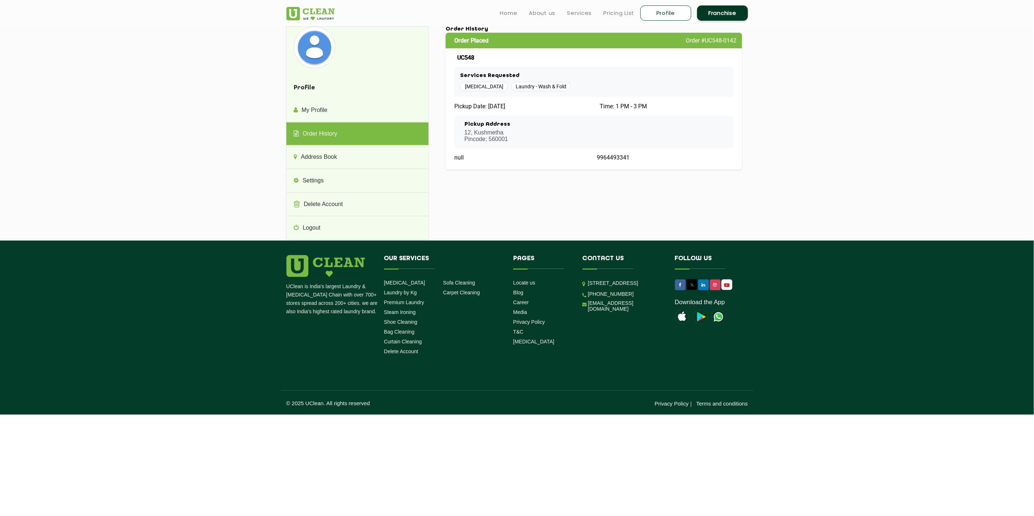
drag, startPoint x: 640, startPoint y: 157, endPoint x: 553, endPoint y: 185, distance: 91.5
click at [550, 185] on div "Profile My Profile Order History Address Book Settings Delete Account Logout Pr…" at bounding box center [517, 133] width 473 height 215
click at [333, 157] on link "Address Book" at bounding box center [358, 157] width 142 height 23
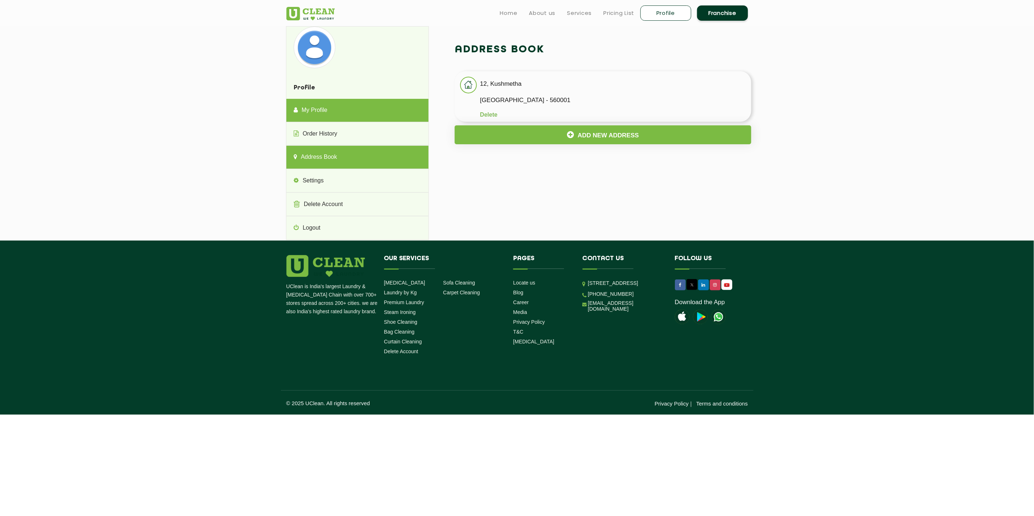
click at [337, 112] on link "My Profile" at bounding box center [358, 110] width 142 height 23
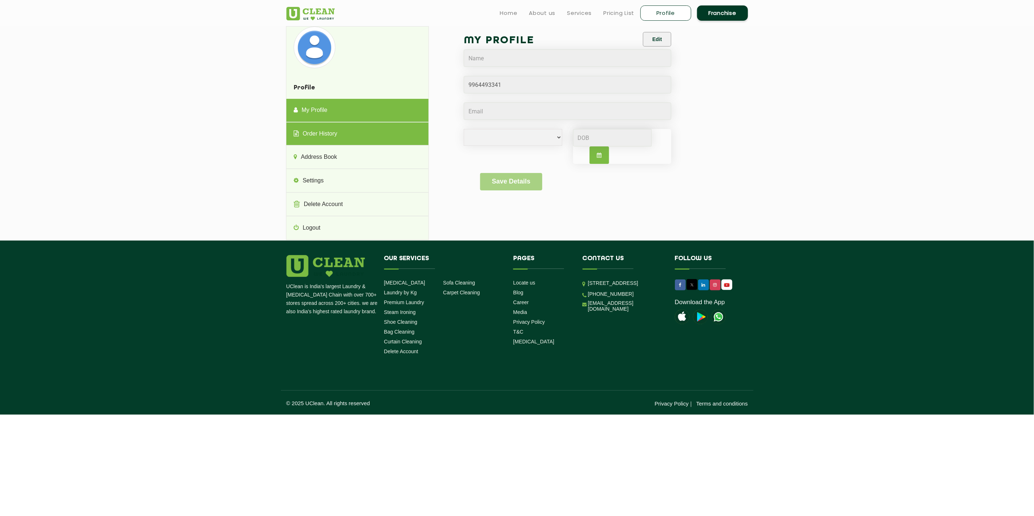
click at [346, 133] on link "Order History" at bounding box center [358, 134] width 142 height 23
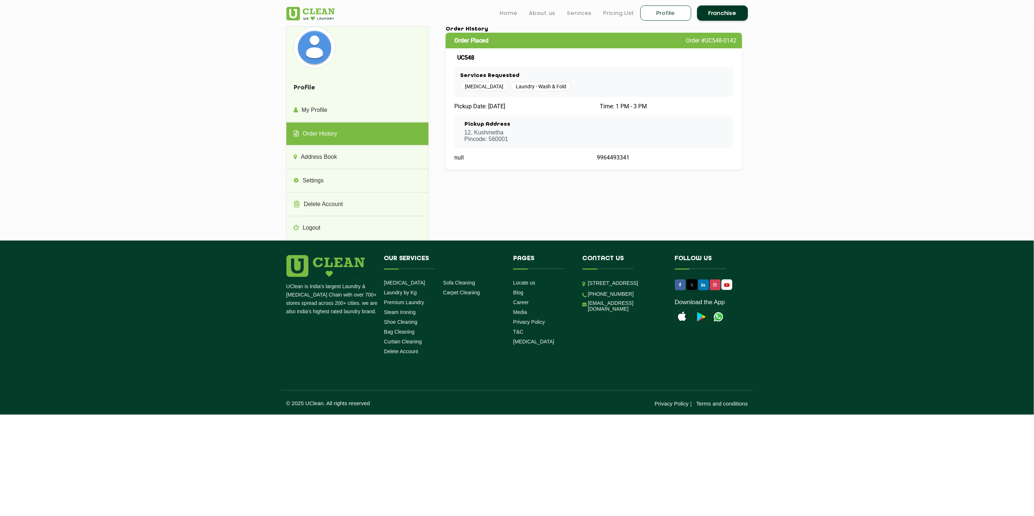
click at [517, 83] on span "Laundry - Wash & Fold" at bounding box center [541, 86] width 60 height 9
click at [550, 38] on span "Order #UC548-0142" at bounding box center [711, 40] width 51 height 7
drag, startPoint x: 682, startPoint y: 41, endPoint x: 730, endPoint y: 42, distance: 48.4
click at [550, 42] on div "Order Placed Order #UC548-0142" at bounding box center [594, 41] width 297 height 16
click at [319, 178] on link "Settings" at bounding box center [358, 180] width 142 height 23
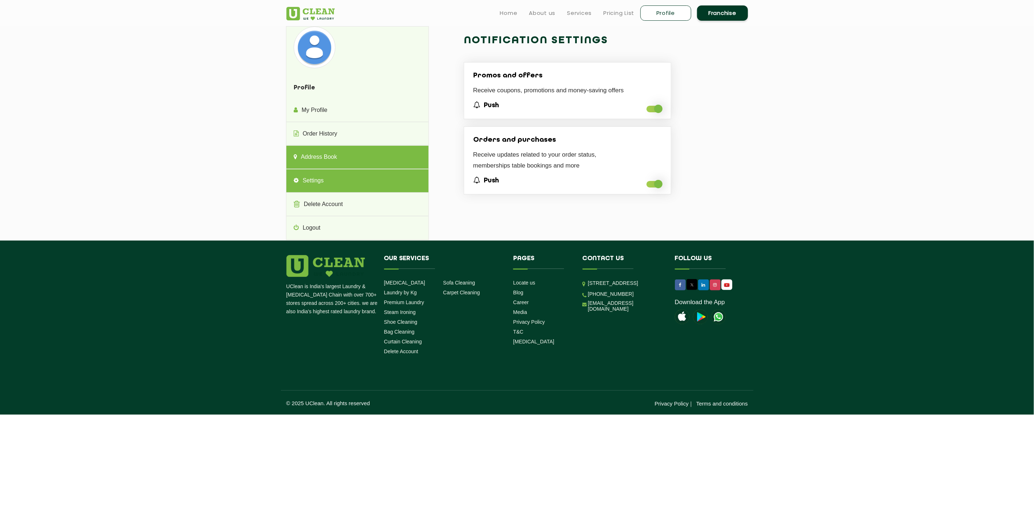
click at [328, 152] on link "Address Book" at bounding box center [358, 157] width 142 height 23
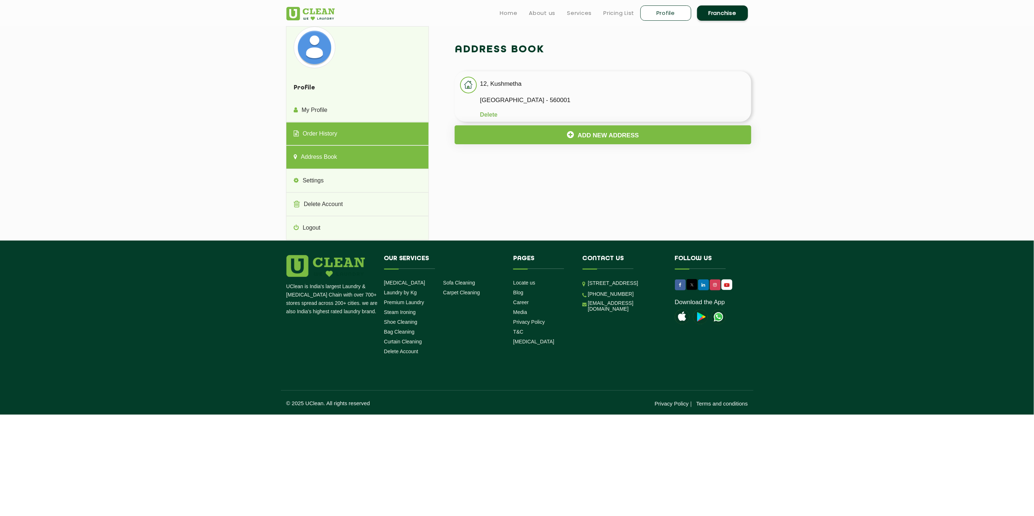
click at [333, 135] on link "Order History" at bounding box center [358, 134] width 142 height 23
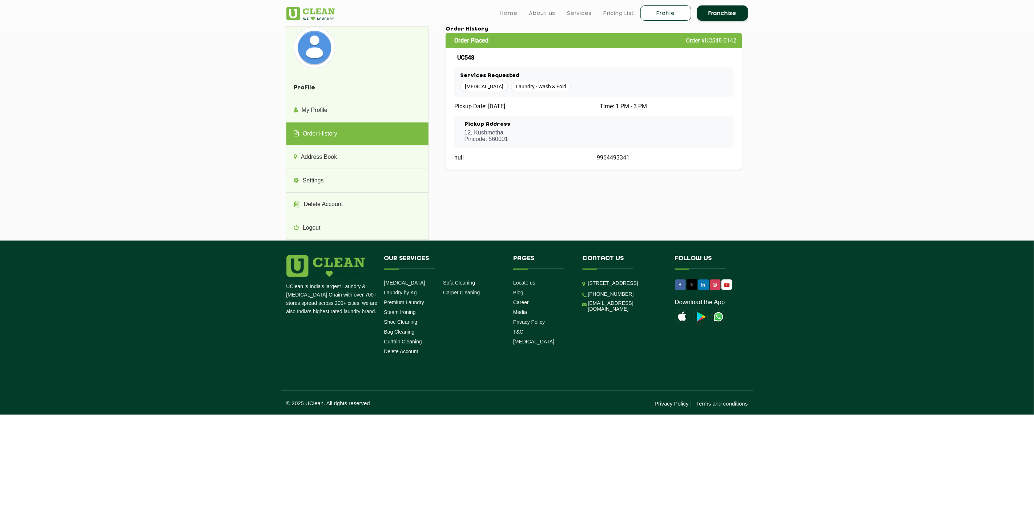
click at [476, 87] on span "[MEDICAL_DATA]" at bounding box center [484, 86] width 48 height 9
click at [476, 86] on span "[MEDICAL_DATA]" at bounding box center [484, 86] width 48 height 9
drag, startPoint x: 476, startPoint y: 86, endPoint x: 543, endPoint y: 86, distance: 67.3
click at [543, 86] on span "Laundry - Wash & Fold" at bounding box center [541, 86] width 60 height 9
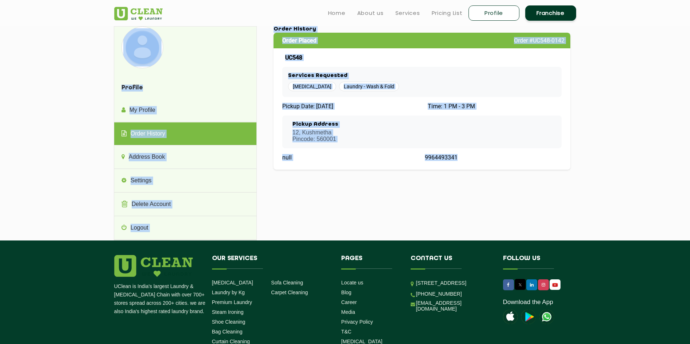
drag, startPoint x: 506, startPoint y: 152, endPoint x: 594, endPoint y: 227, distance: 115.9
click at [550, 227] on section "Profile My Profile Order History Address Book Settings Delete Account Logout Pr…" at bounding box center [345, 133] width 690 height 215
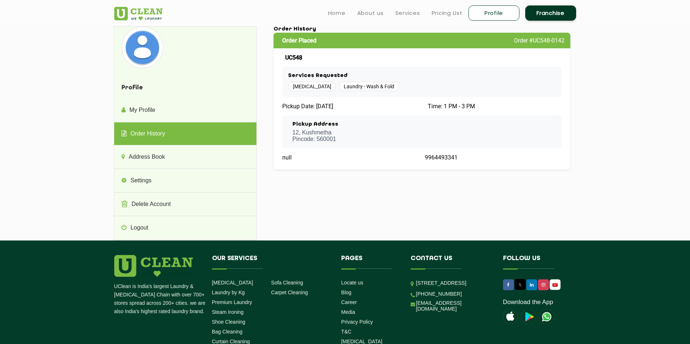
click at [550, 163] on section "Profile My Profile Order History Address Book Settings Delete Account Logout Pr…" at bounding box center [345, 133] width 690 height 215
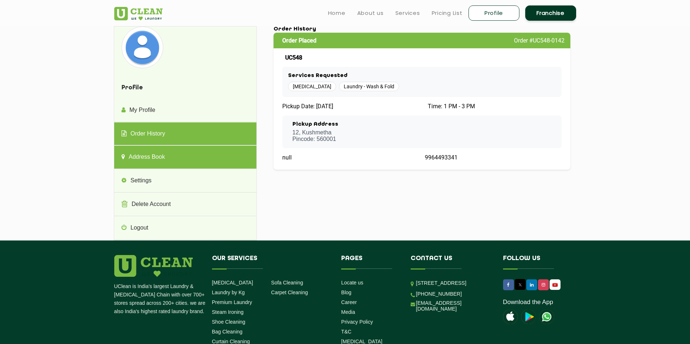
click at [159, 156] on link "Address Book" at bounding box center [185, 157] width 142 height 23
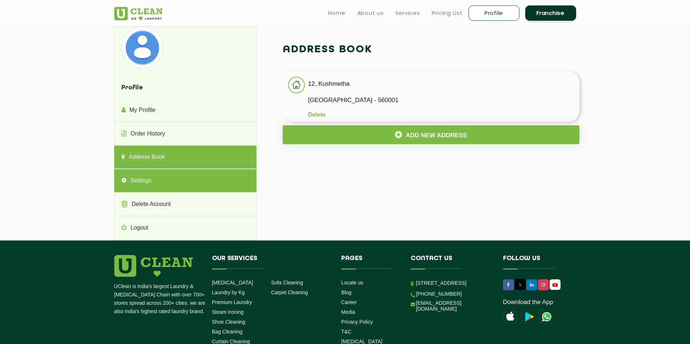
click at [163, 180] on link "Settings" at bounding box center [185, 180] width 142 height 23
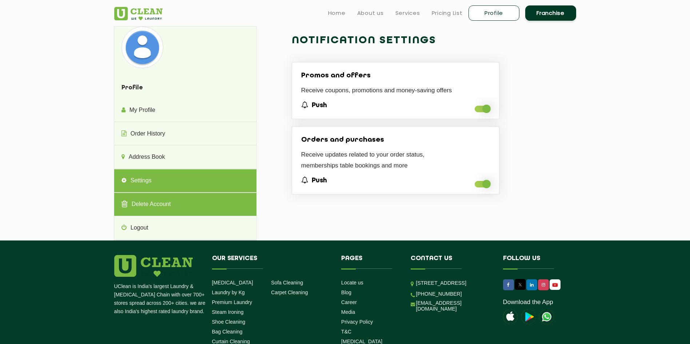
click at [164, 201] on link "Delete Account" at bounding box center [185, 204] width 142 height 23
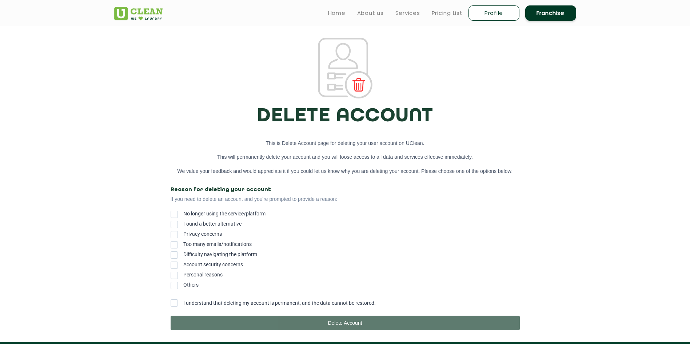
scroll to position [85, 0]
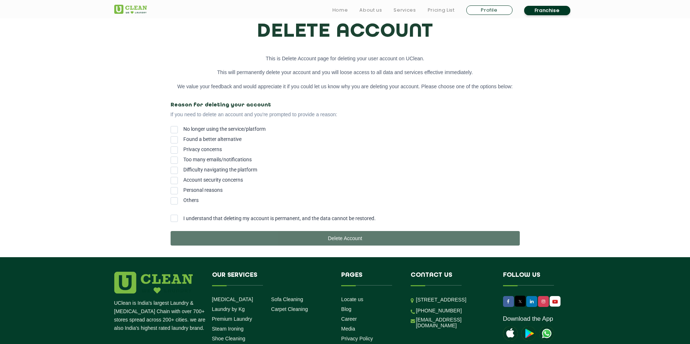
click at [211, 129] on span "No longer using the service/platform" at bounding box center [224, 129] width 82 height 6
click at [183, 128] on input "No longer using the service/platform" at bounding box center [183, 128] width 0 height 0
click at [193, 201] on span "Others" at bounding box center [190, 200] width 15 height 6
click at [183, 199] on input "Others" at bounding box center [183, 199] width 0 height 0
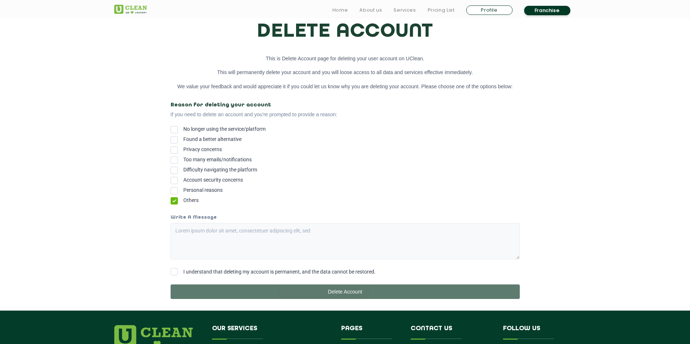
click at [179, 271] on label "I understand that deleting my account is permanent, and the data cannot be rest…" at bounding box center [345, 272] width 349 height 8
click at [183, 270] on input "I understand that deleting my account is permanent, and the data cannot be rest…" at bounding box center [183, 270] width 0 height 0
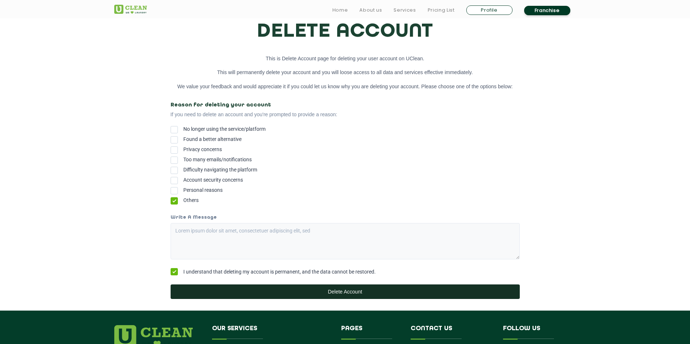
click at [273, 271] on button "Delete Account" at bounding box center [345, 292] width 349 height 15
